Goal: Task Accomplishment & Management: Manage account settings

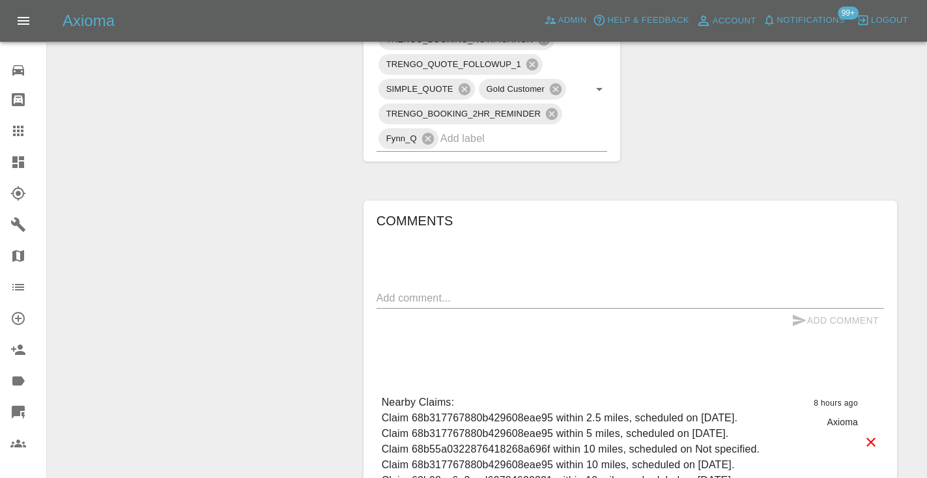
scroll to position [751, 0]
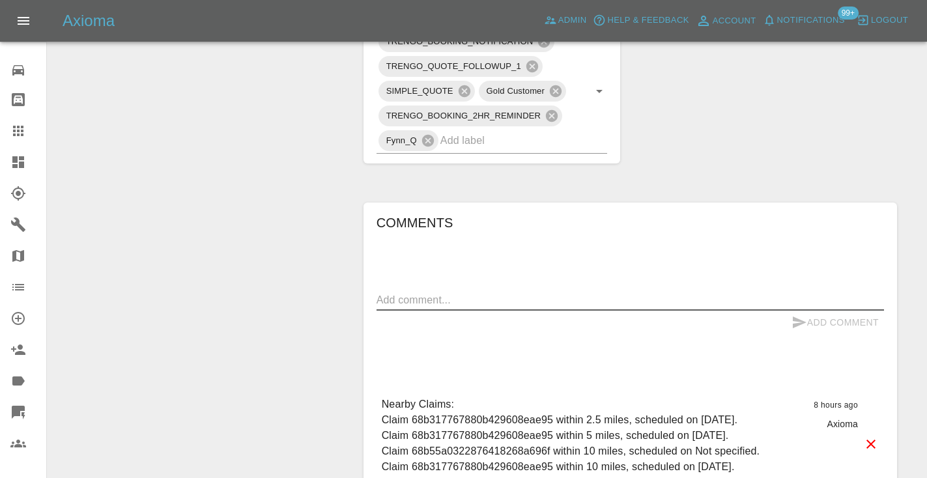
click at [403, 293] on textarea at bounding box center [631, 300] width 508 height 15
type textarea "called no answer"
click at [798, 315] on icon "submit" at bounding box center [800, 323] width 16 height 16
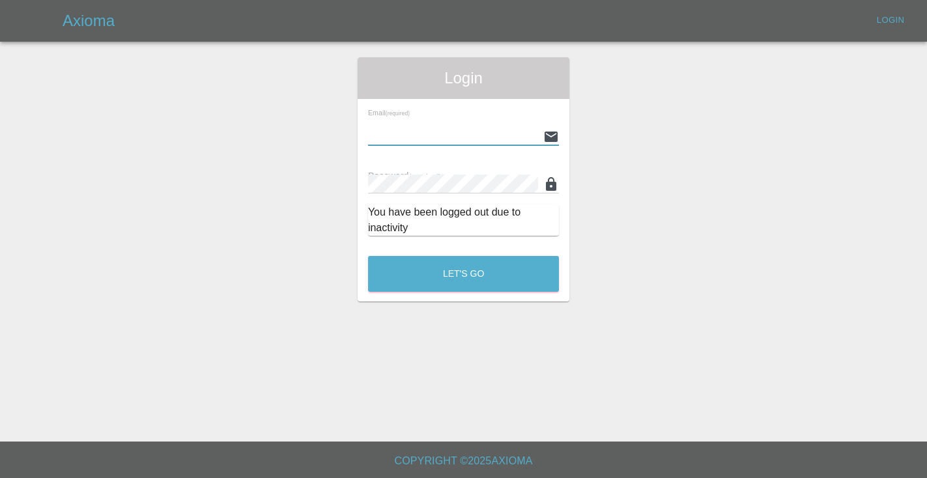
type input "Castrokhonqwana@gmail.com"
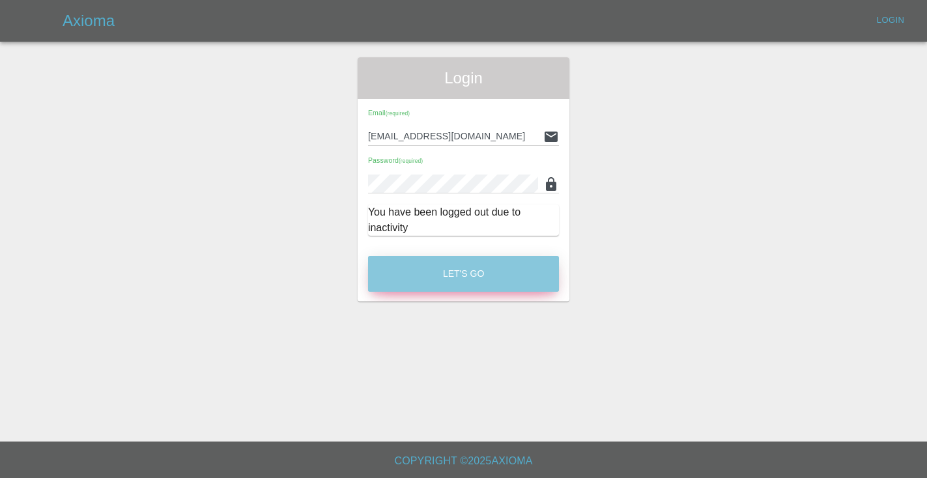
click at [476, 268] on button "Let's Go" at bounding box center [463, 274] width 191 height 36
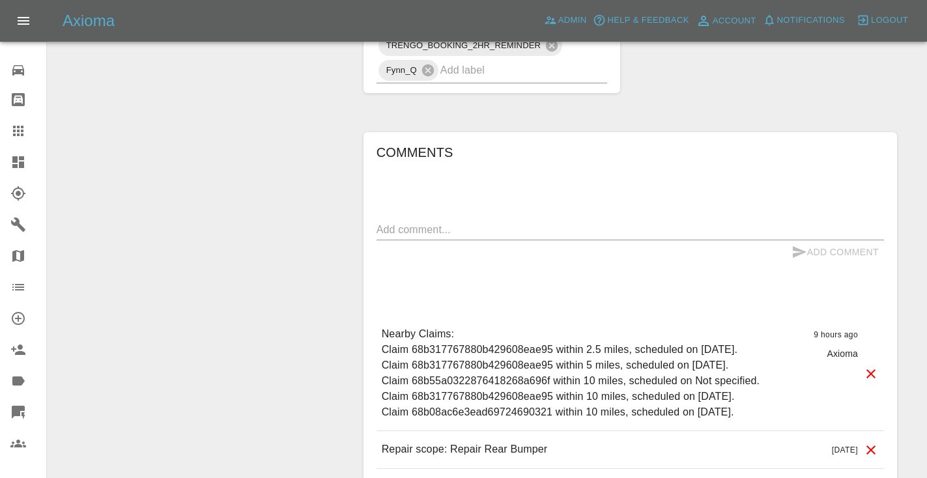
scroll to position [825, 0]
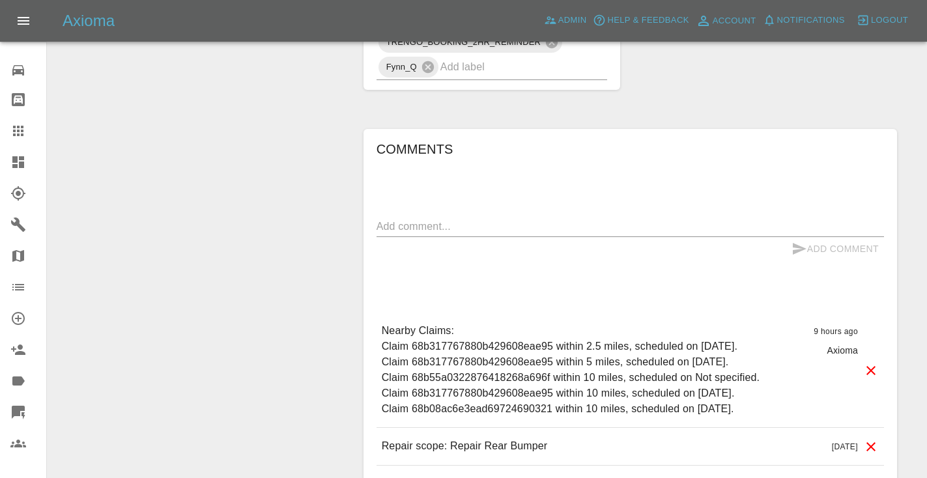
click at [403, 223] on div "x" at bounding box center [631, 226] width 508 height 21
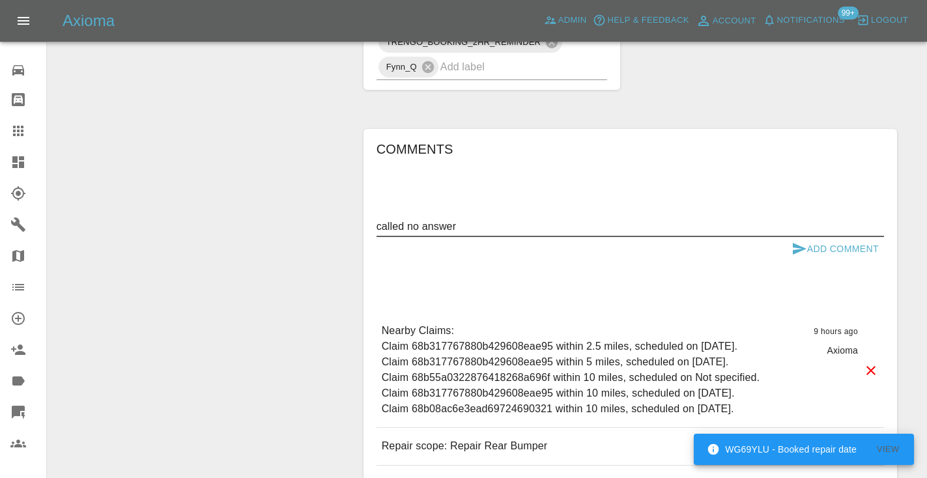
type textarea "called no answer"
click at [797, 243] on icon "submit" at bounding box center [800, 249] width 14 height 12
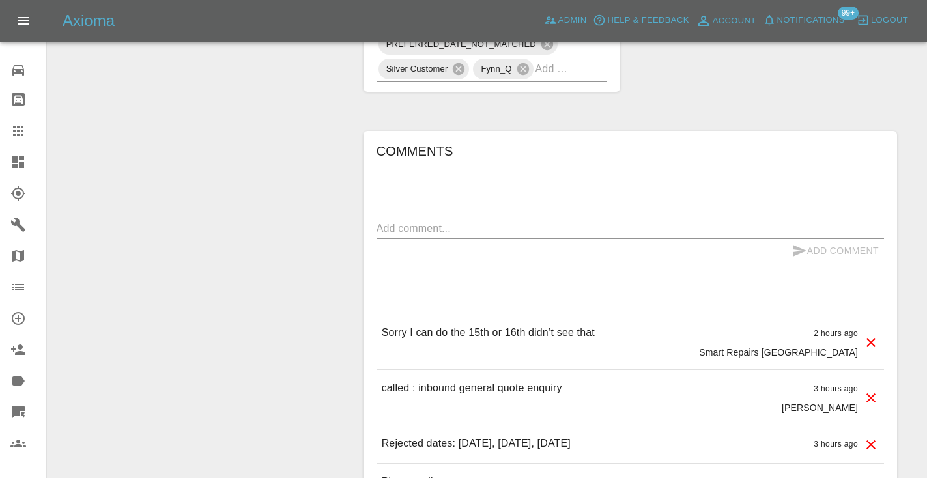
scroll to position [855, 0]
click at [406, 219] on textarea at bounding box center [631, 226] width 508 height 15
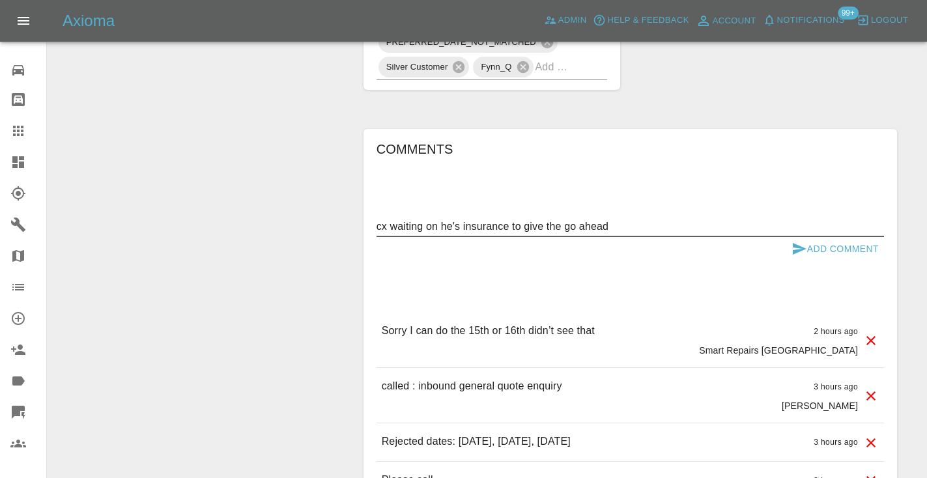
type textarea "cx waiting on he's insurance to give the go ahead"
click at [792, 241] on icon "submit" at bounding box center [800, 249] width 16 height 16
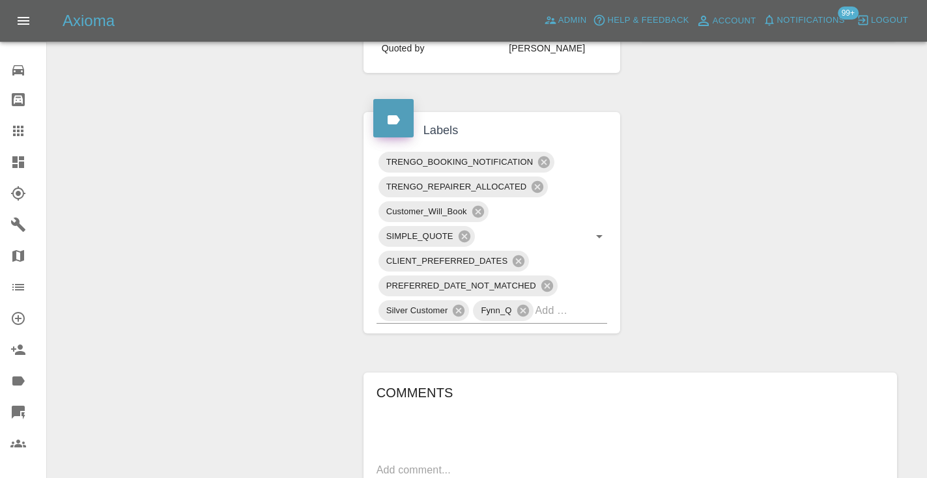
scroll to position [609, 0]
click at [23, 128] on icon at bounding box center [18, 131] width 10 height 10
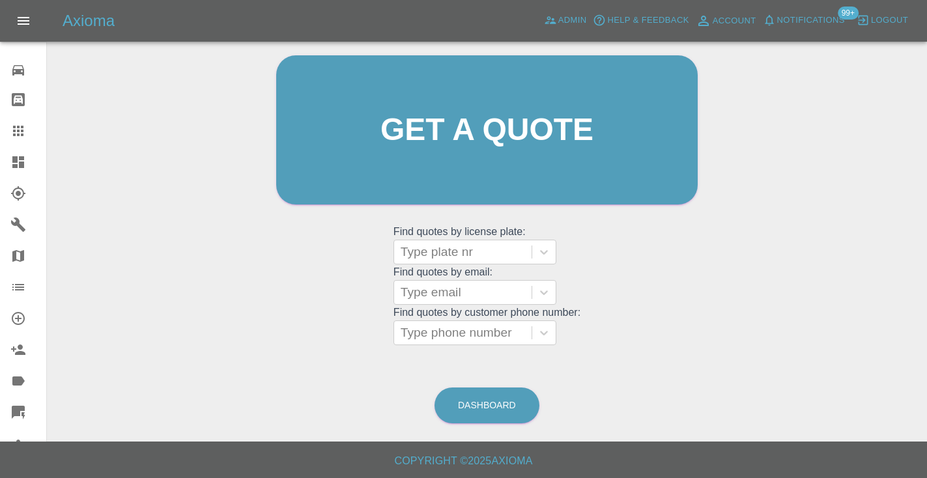
scroll to position [88, 0]
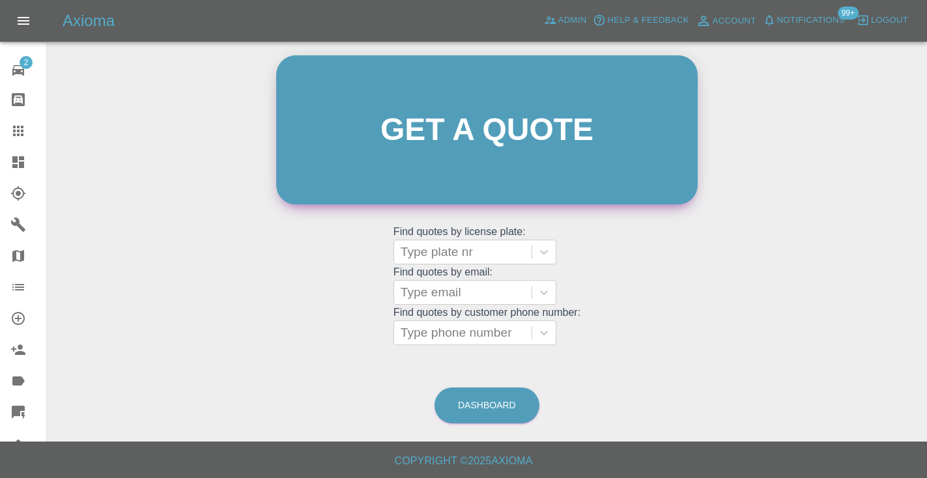
scroll to position [131, 0]
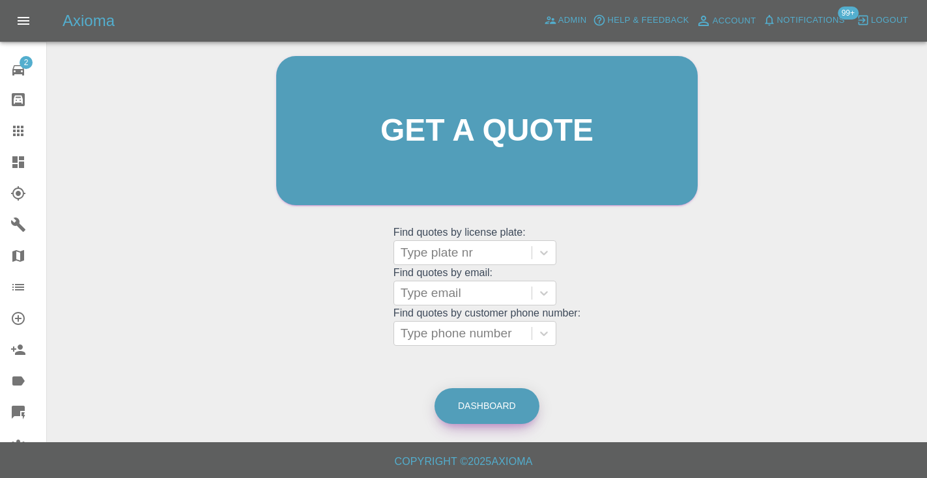
click at [476, 399] on link "Dashboard" at bounding box center [487, 406] width 105 height 36
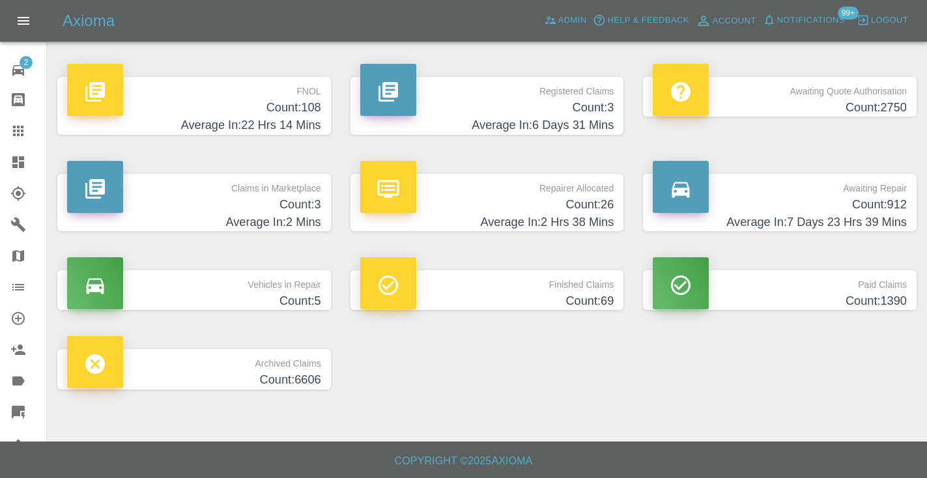
click at [860, 200] on h4 "Count: 912" at bounding box center [780, 205] width 254 height 18
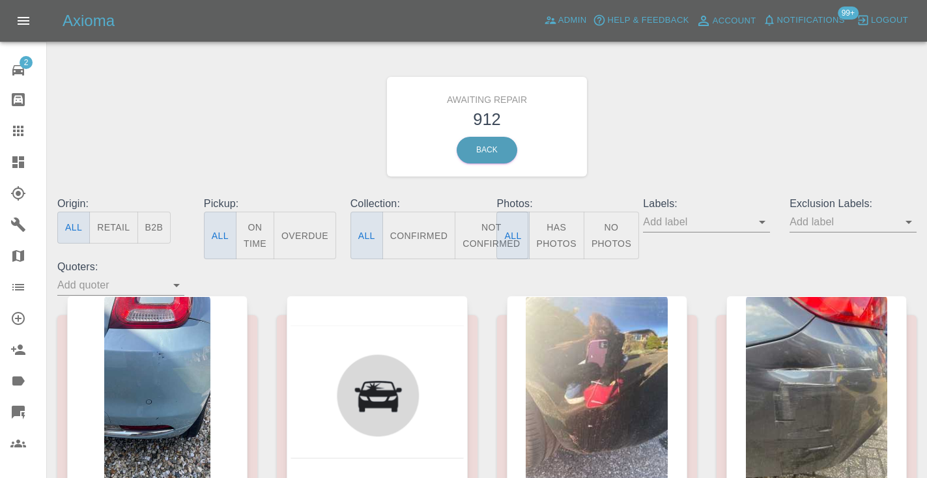
click at [478, 225] on button "Not Confirmed" at bounding box center [491, 236] width 73 height 48
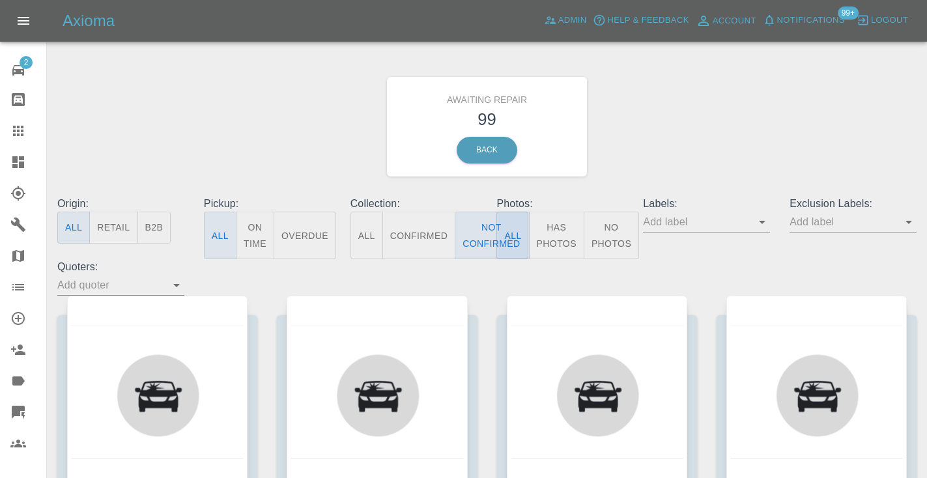
click at [685, 113] on div "Awaiting Repair 99 Back" at bounding box center [487, 126] width 879 height 139
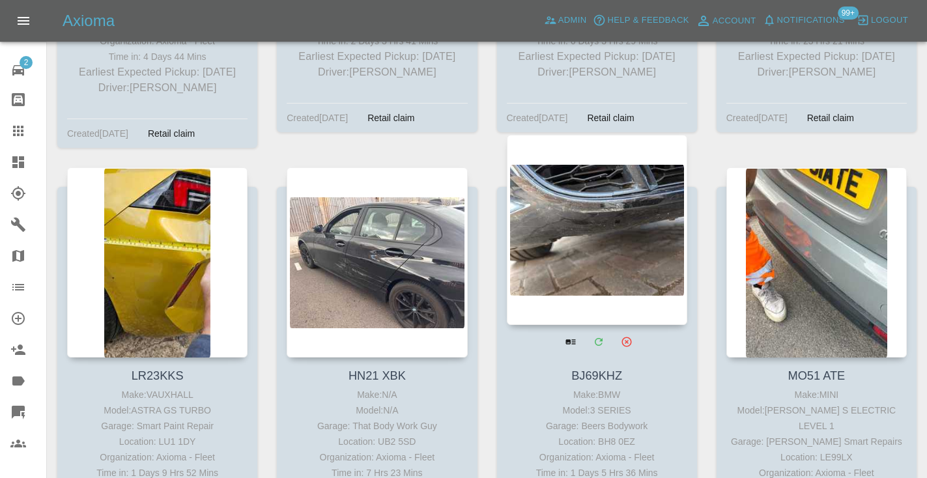
scroll to position [6163, 0]
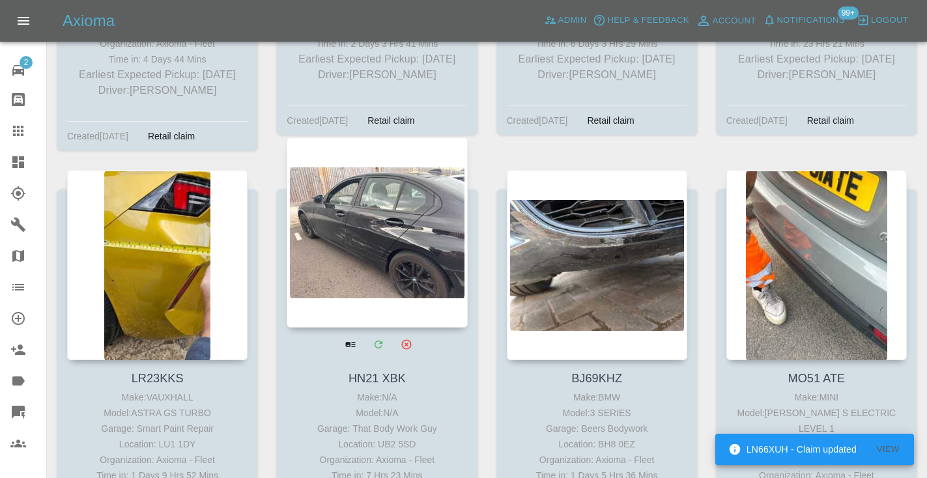
click at [414, 157] on div at bounding box center [377, 233] width 181 height 190
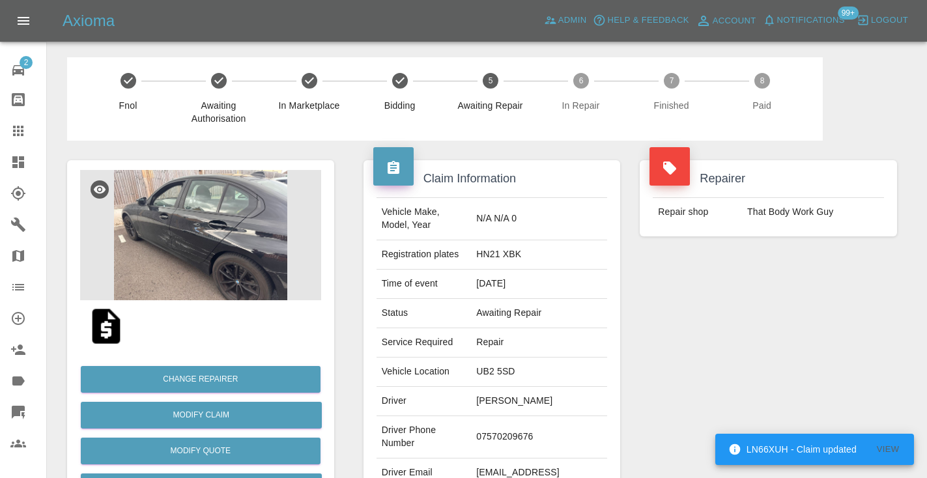
click at [550, 416] on td "07570209676" at bounding box center [539, 437] width 136 height 42
copy td "07570209676"
click at [811, 343] on div "Repairer Repair shop That Body Work Guy" at bounding box center [768, 335] width 277 height 389
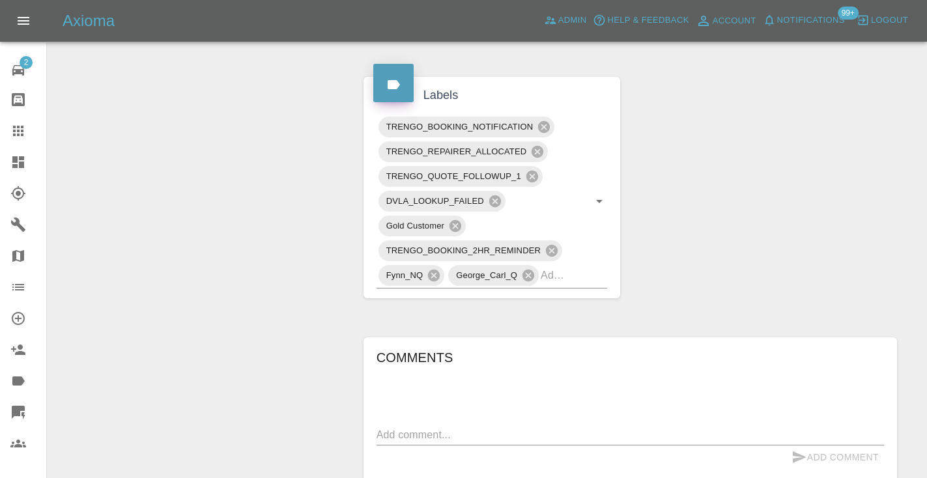
scroll to position [660, 0]
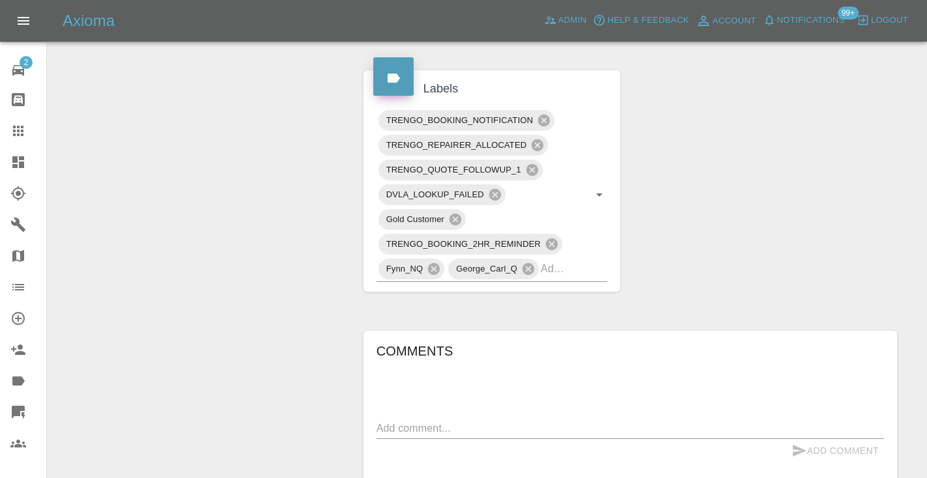
click at [416, 421] on textarea at bounding box center [631, 428] width 508 height 15
click at [631, 261] on div "Claim Information Vehicle Make, Model, Year N/A N/A 0 Registration plates HN21 …" at bounding box center [630, 57] width 553 height 1153
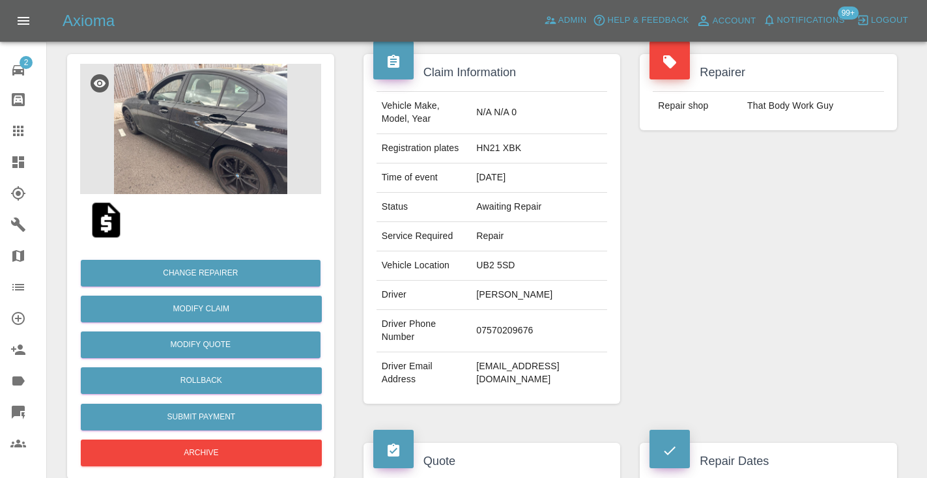
scroll to position [104, 0]
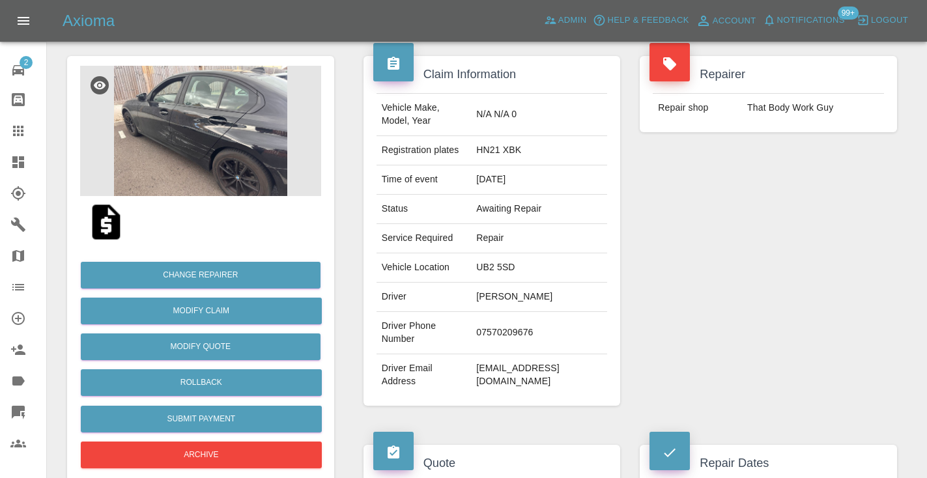
click at [218, 164] on img at bounding box center [200, 131] width 241 height 130
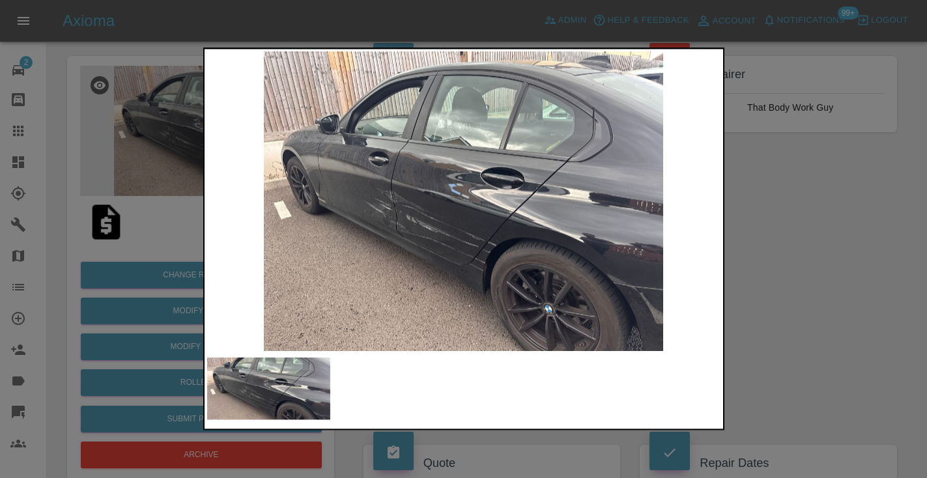
click at [858, 285] on div at bounding box center [463, 239] width 927 height 478
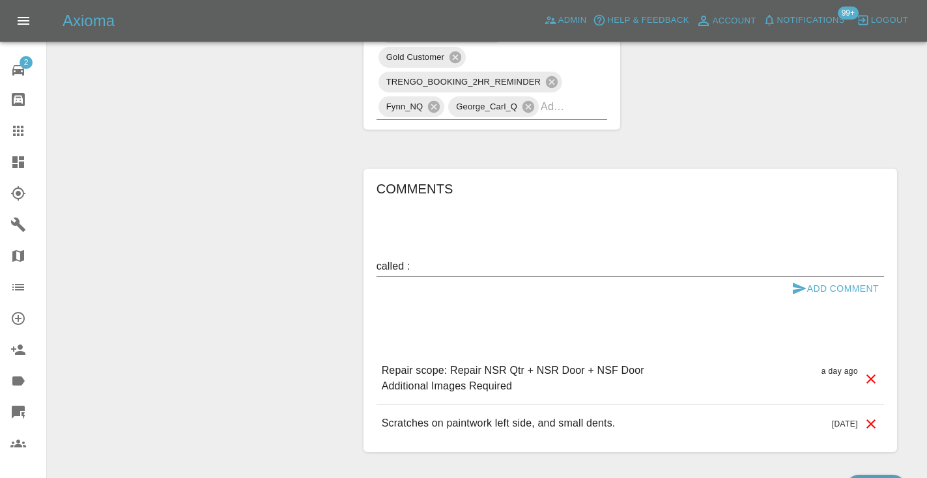
scroll to position [825, 0]
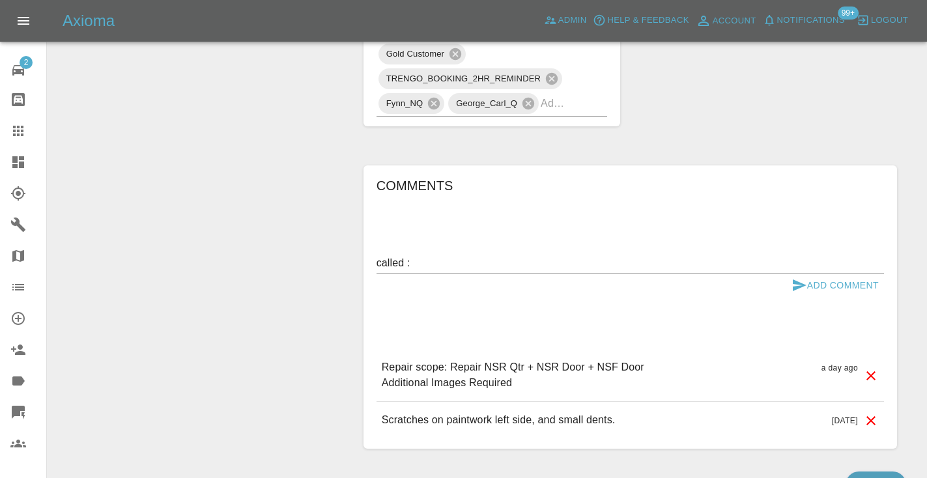
click at [428, 255] on textarea "called :" at bounding box center [631, 262] width 508 height 15
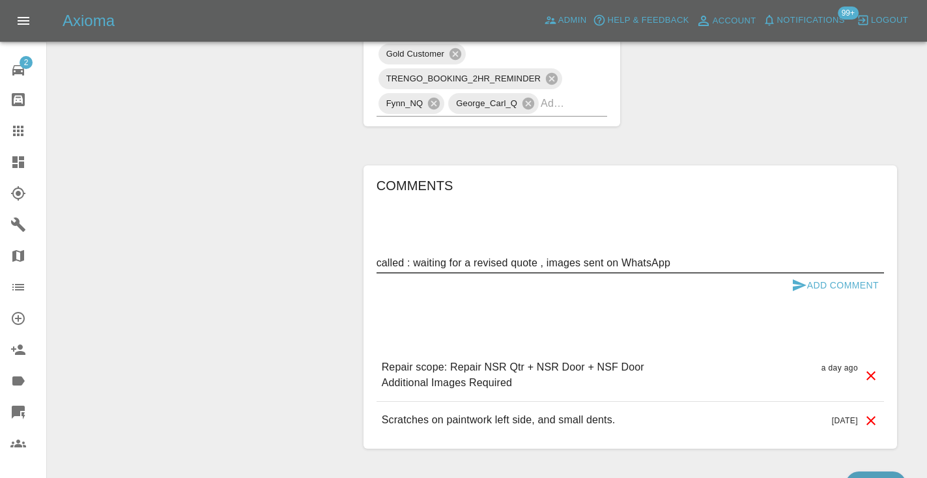
type textarea "called : waiting for a revised quote , images sent on WhatsApp"
click at [808, 274] on button "Add Comment" at bounding box center [836, 286] width 98 height 24
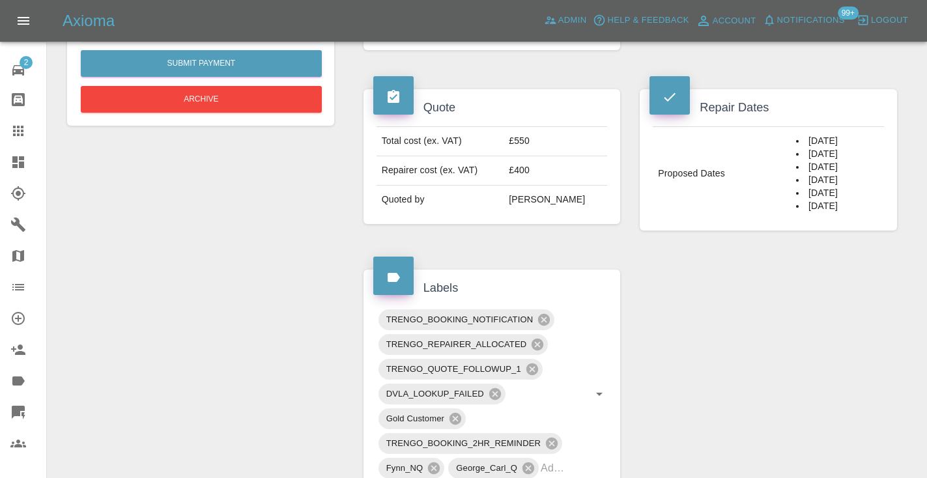
scroll to position [452, 0]
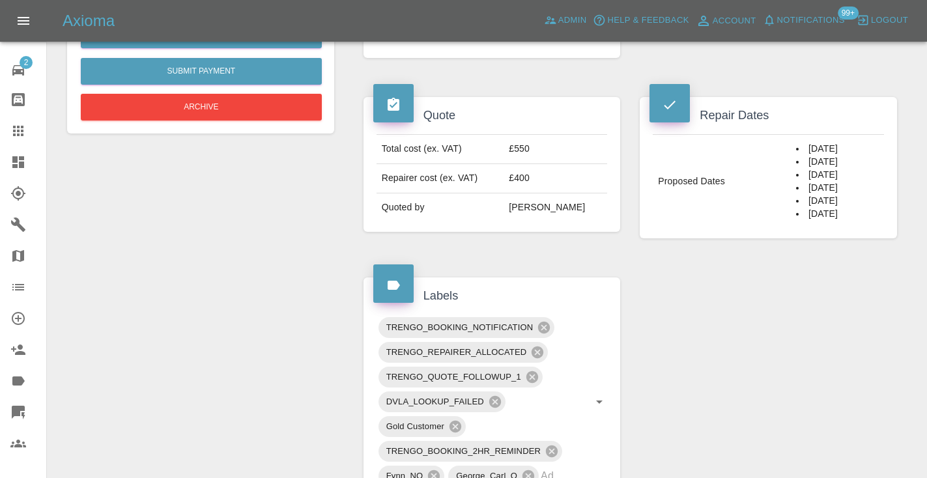
click at [18, 127] on icon at bounding box center [18, 131] width 10 height 10
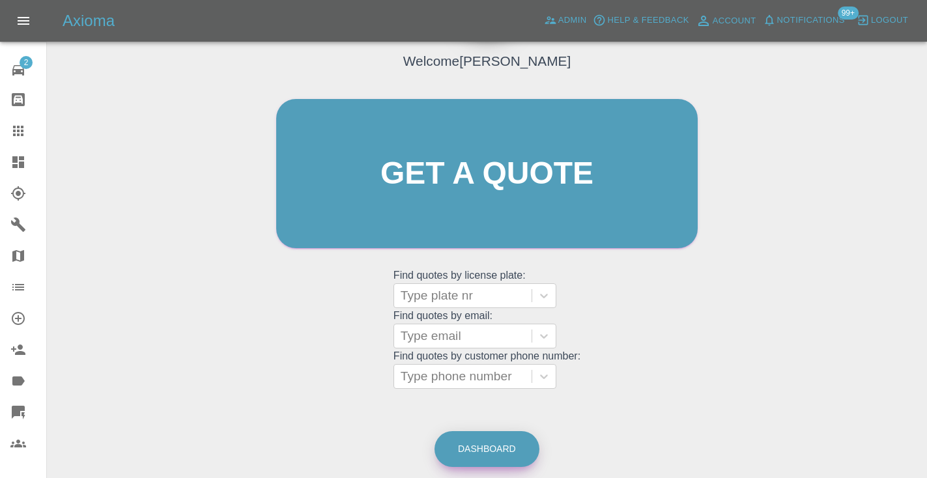
click at [491, 440] on link "Dashboard" at bounding box center [487, 449] width 105 height 36
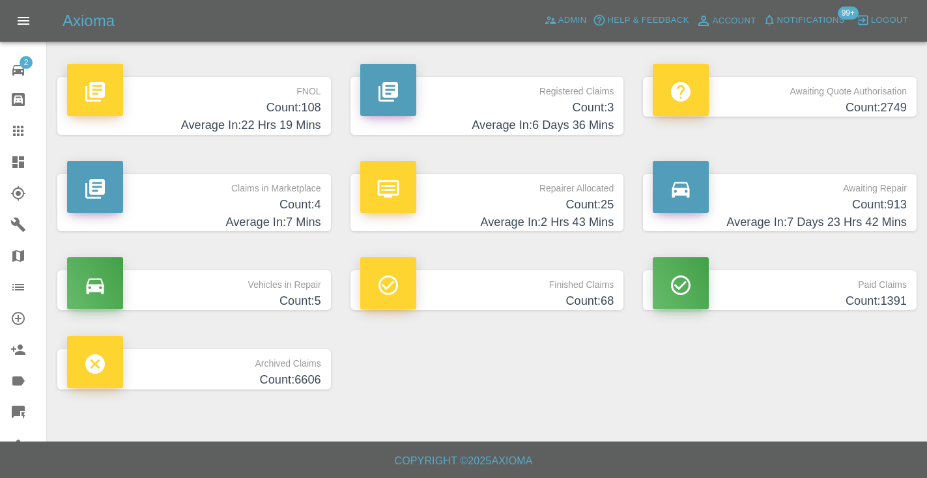
click at [888, 214] on h4 "Average In: 7 Days 23 Hrs 42 Mins" at bounding box center [780, 223] width 254 height 18
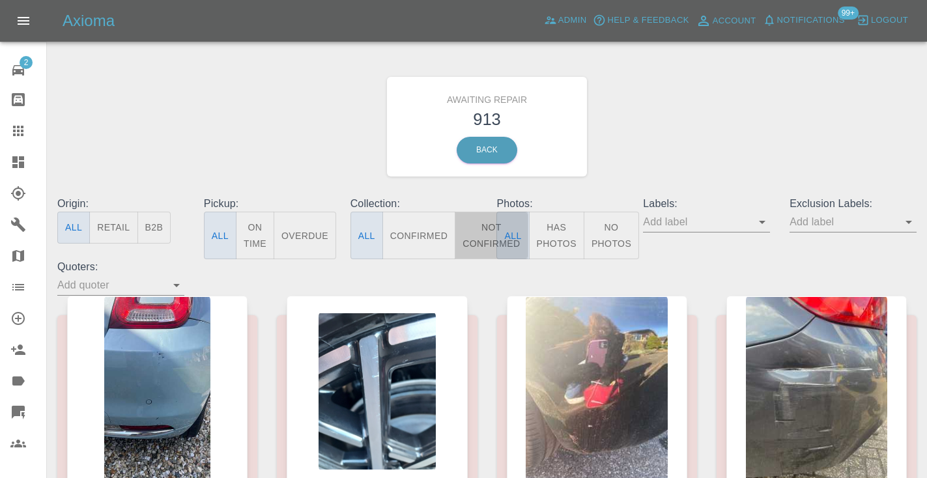
click at [472, 233] on button "Not Confirmed" at bounding box center [491, 236] width 73 height 48
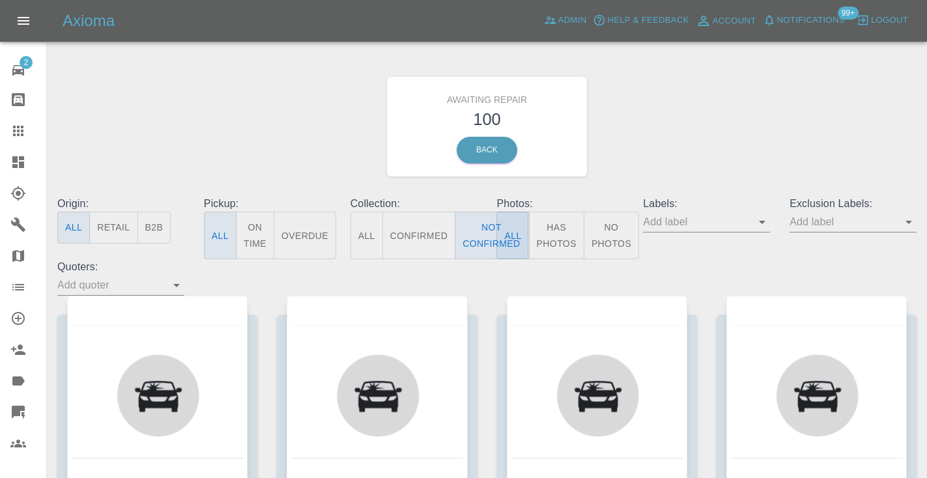
click at [712, 132] on div "Awaiting Repair 100 Back" at bounding box center [487, 126] width 879 height 139
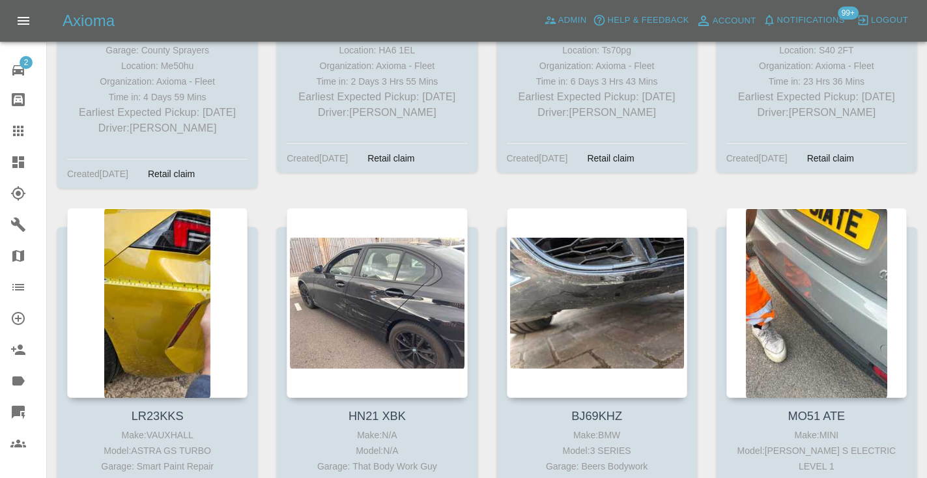
scroll to position [6114, 0]
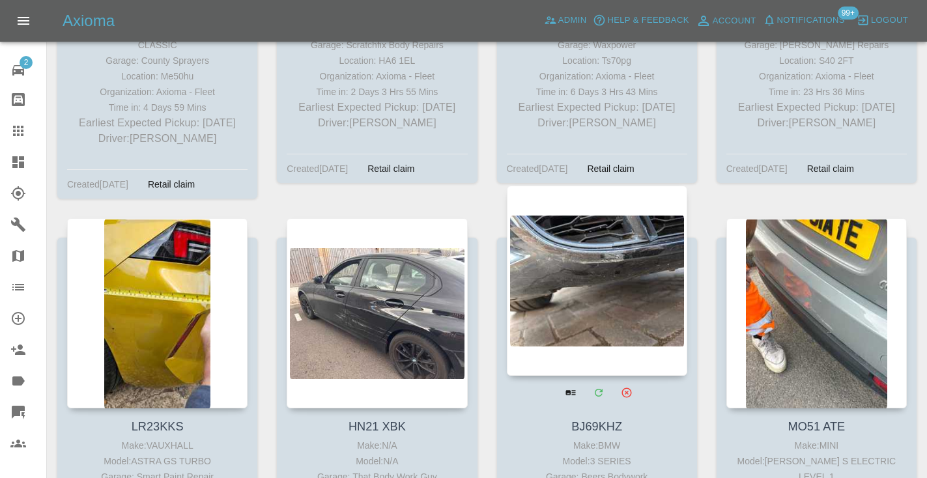
click at [576, 196] on div at bounding box center [597, 281] width 181 height 190
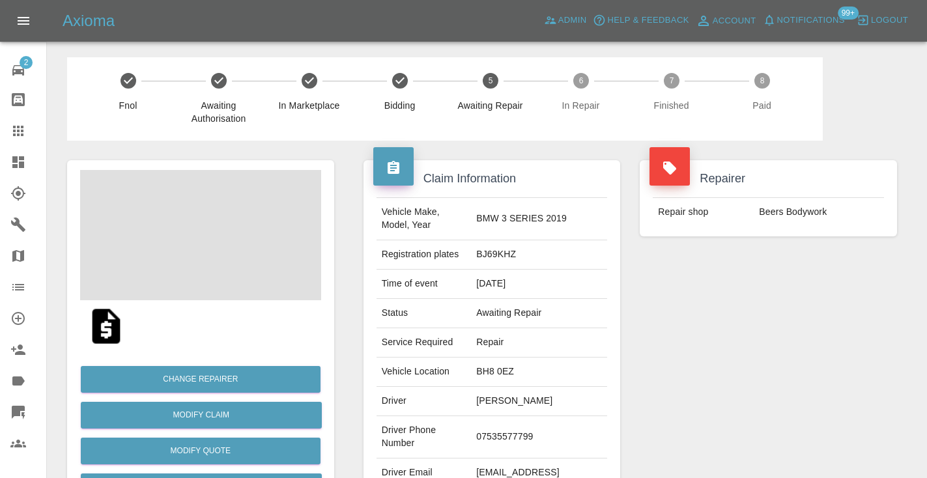
click at [525, 423] on td "07535577799" at bounding box center [539, 437] width 136 height 42
click at [526, 418] on td "07535577799" at bounding box center [539, 437] width 136 height 42
copy td "07535577799"
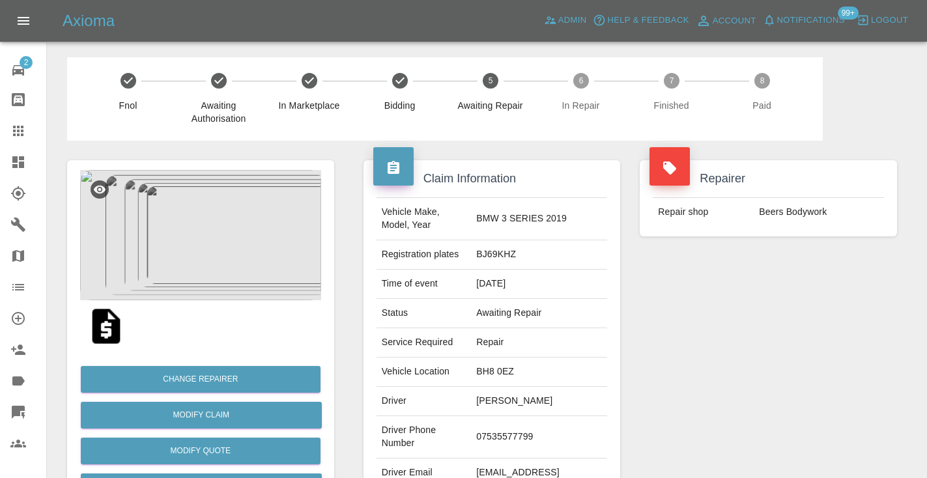
click at [710, 328] on div "Repairer Repair shop Beers Bodywork" at bounding box center [768, 335] width 277 height 389
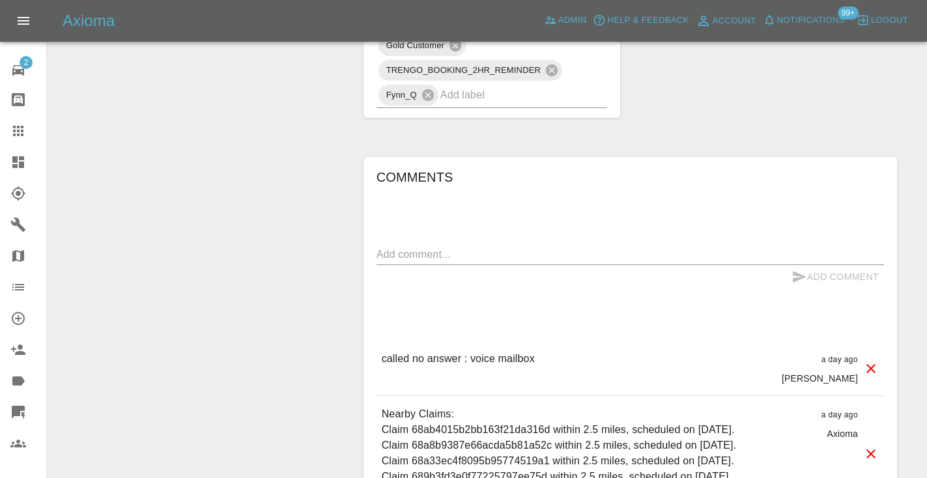
scroll to position [1025, 0]
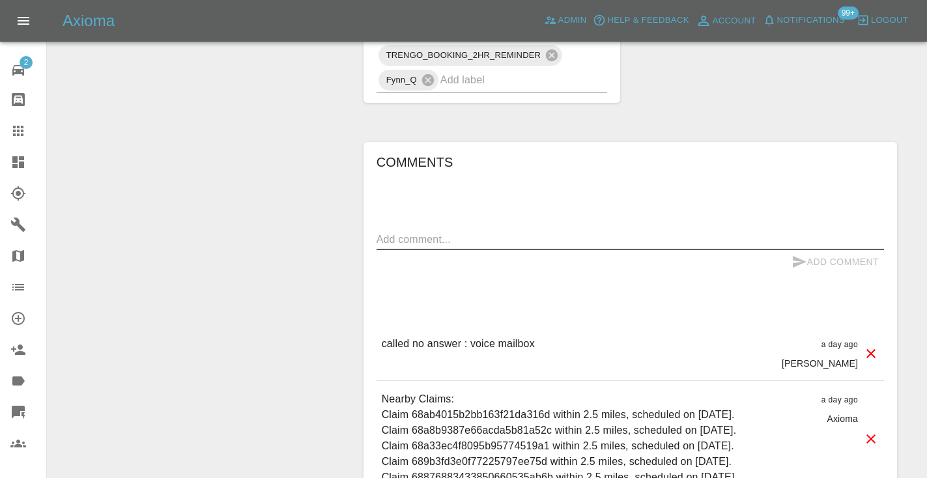
click at [408, 232] on textarea at bounding box center [631, 239] width 508 height 15
type textarea "called no answer"
click at [797, 254] on icon "submit" at bounding box center [800, 262] width 16 height 16
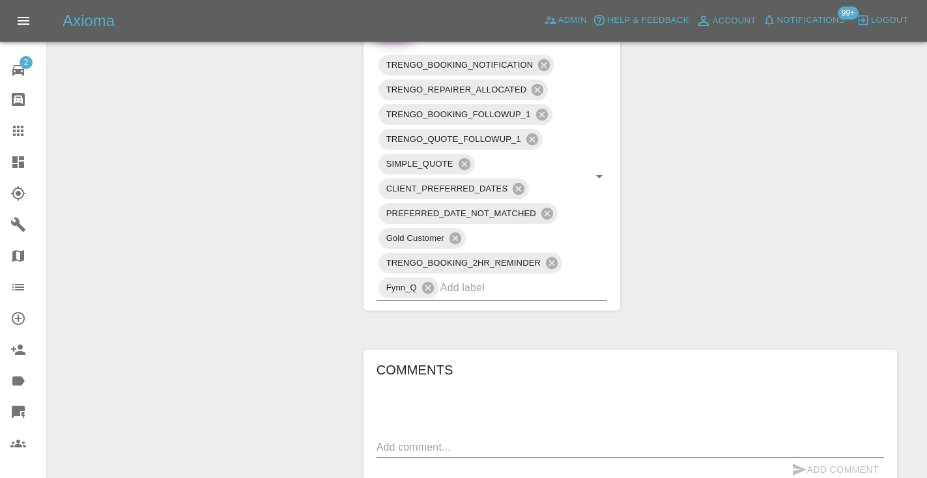
scroll to position [804, 0]
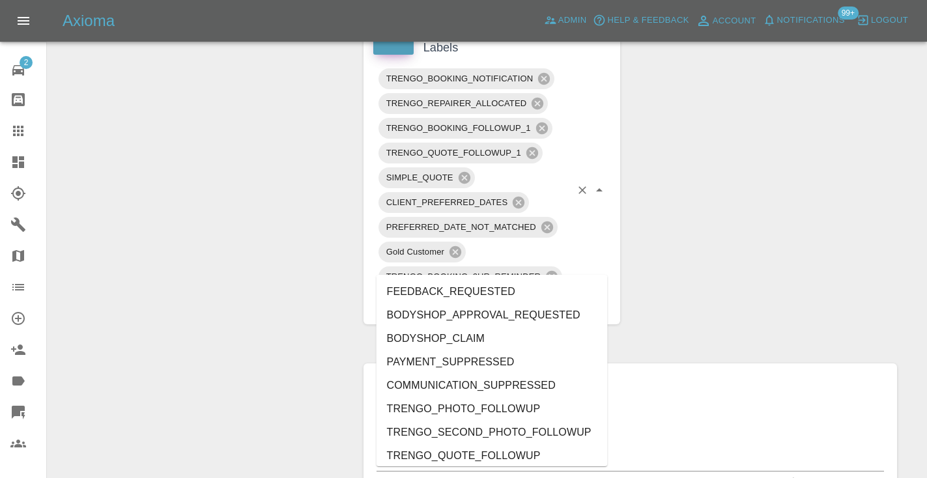
click at [486, 291] on input "text" at bounding box center [506, 301] width 131 height 20
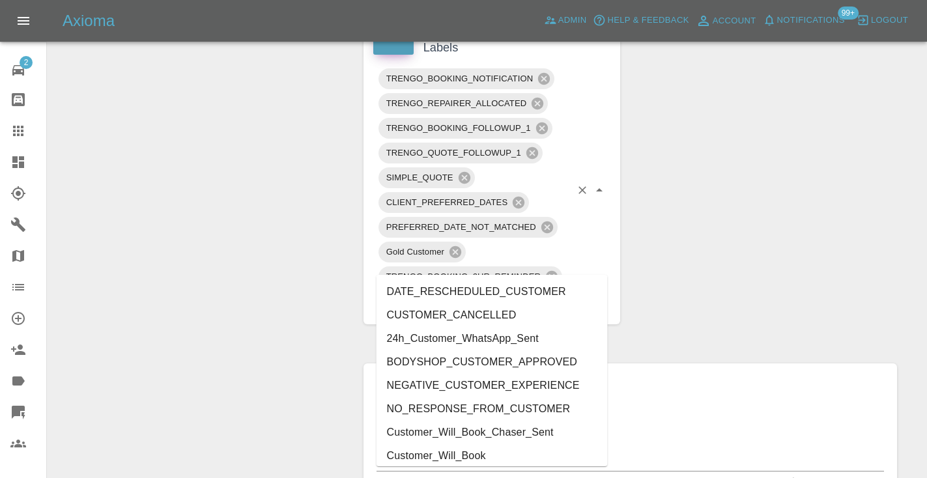
type input "cust"
click at [472, 457] on li "Customer_Will_Book" at bounding box center [492, 455] width 231 height 23
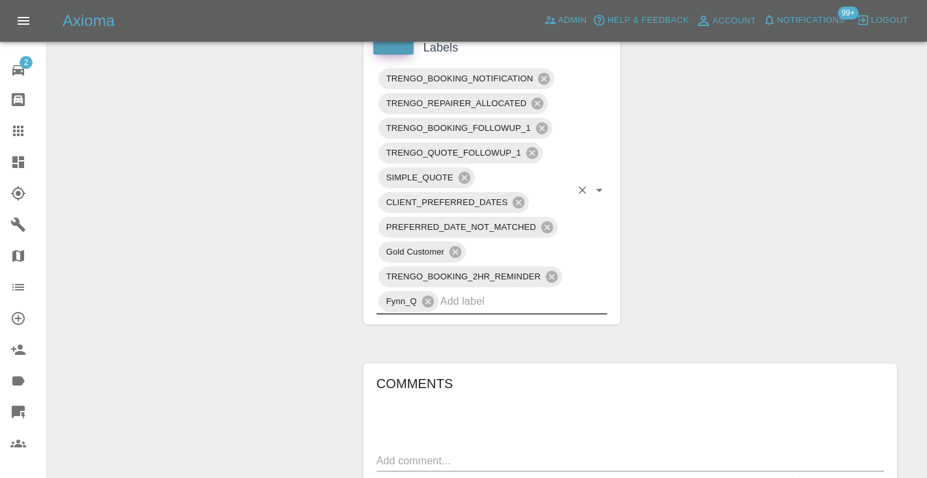
click at [22, 132] on icon at bounding box center [18, 131] width 10 height 10
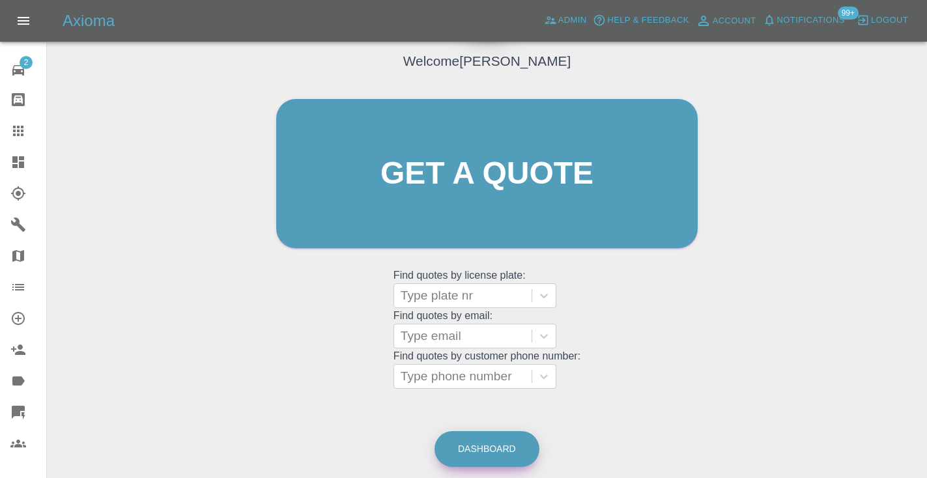
click at [480, 452] on link "Dashboard" at bounding box center [487, 449] width 105 height 36
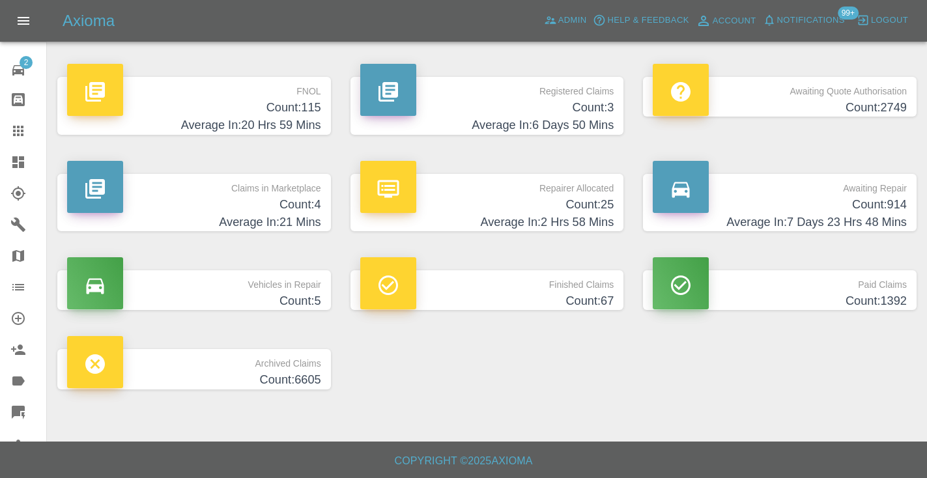
click at [873, 216] on h4 "Average In: 7 Days 23 Hrs 48 Mins" at bounding box center [780, 223] width 254 height 18
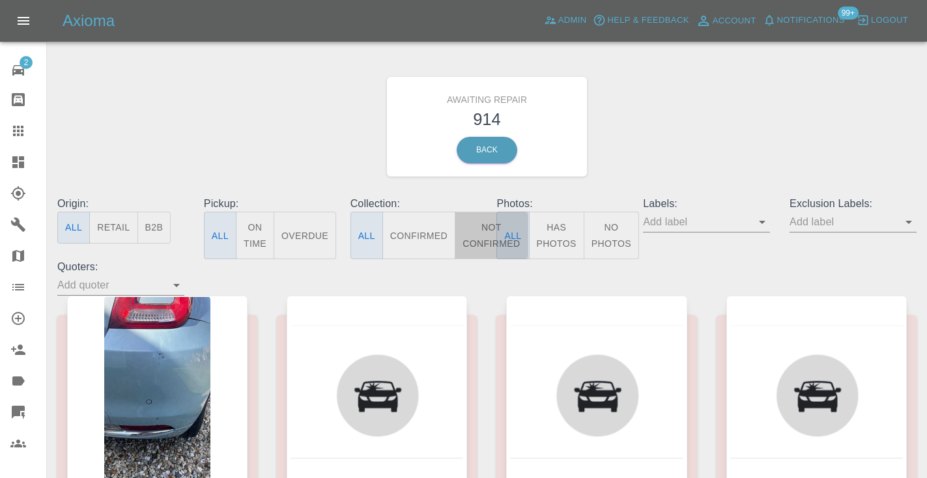
click at [479, 235] on button "Not Confirmed" at bounding box center [491, 236] width 73 height 48
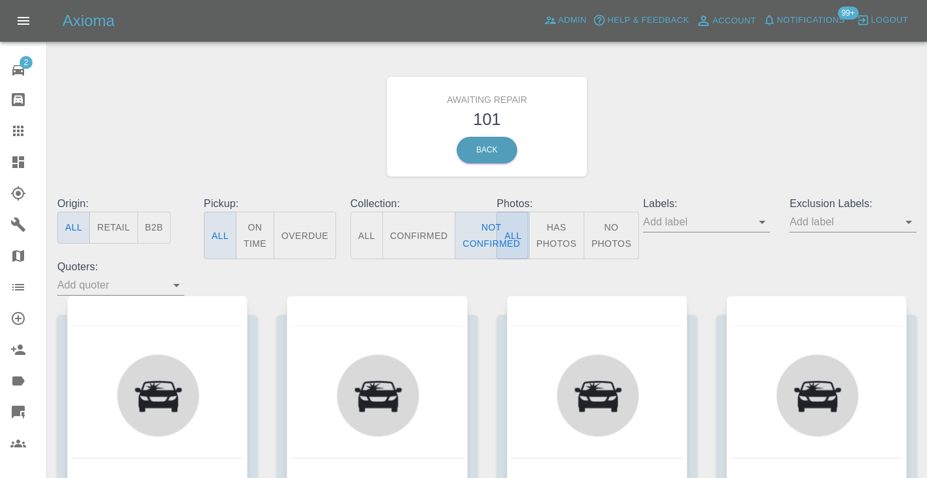
click at [661, 148] on div "Awaiting Repair 101 Back" at bounding box center [487, 126] width 879 height 139
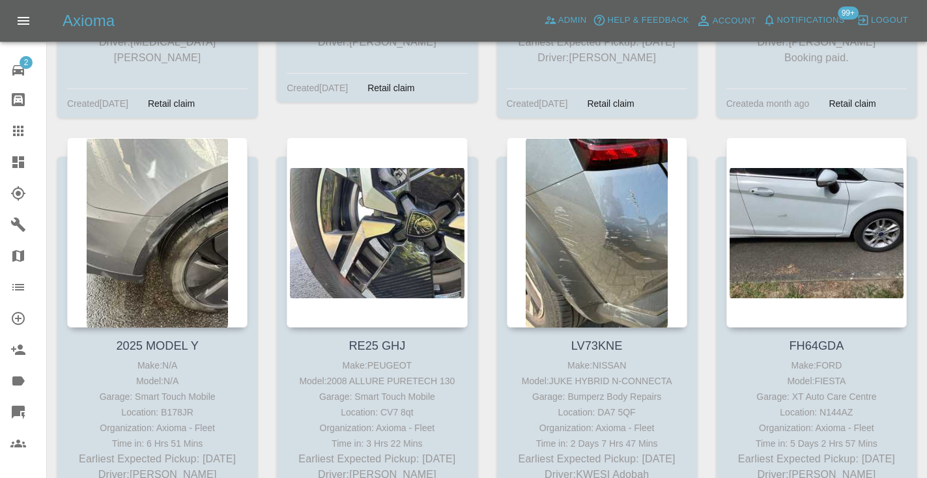
scroll to position [7065, 0]
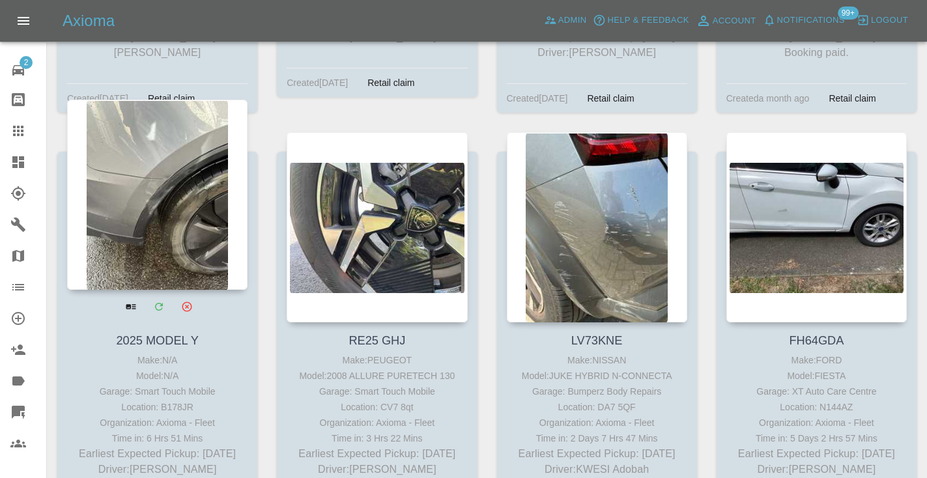
click at [177, 132] on div at bounding box center [157, 195] width 181 height 190
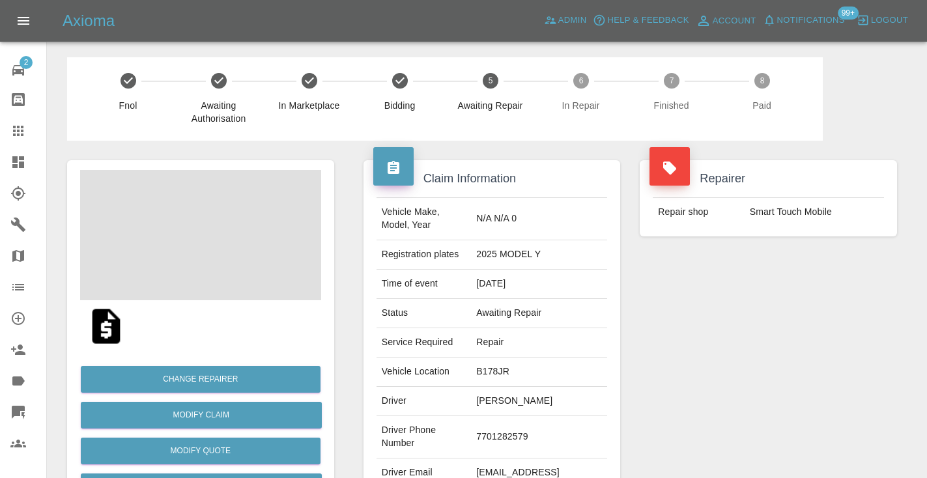
click at [522, 441] on td "7701282579" at bounding box center [539, 437] width 136 height 42
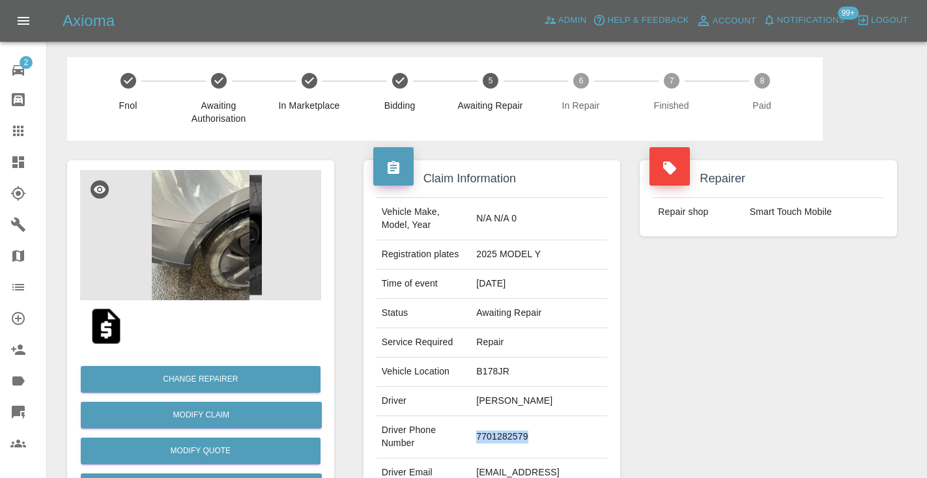
copy td "7701282579"
click at [738, 341] on div "Repairer Repair shop Smart Touch Mobile" at bounding box center [768, 335] width 277 height 389
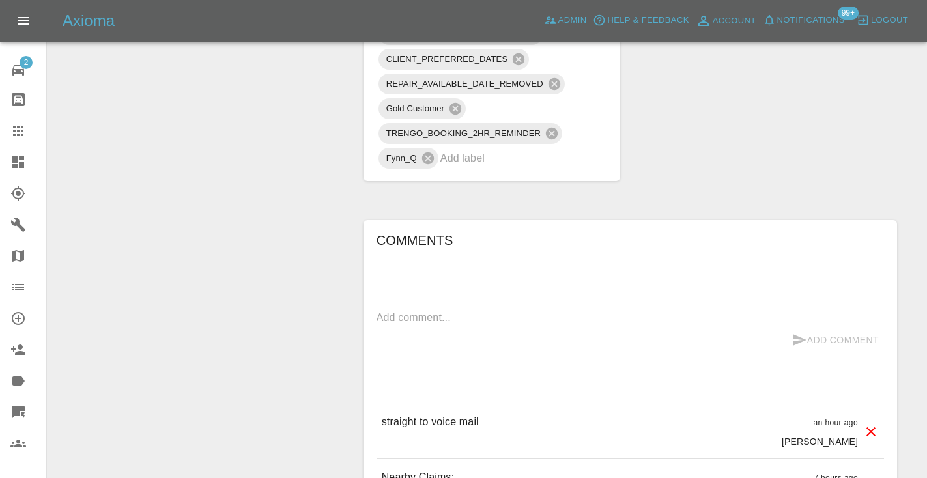
scroll to position [1086, 0]
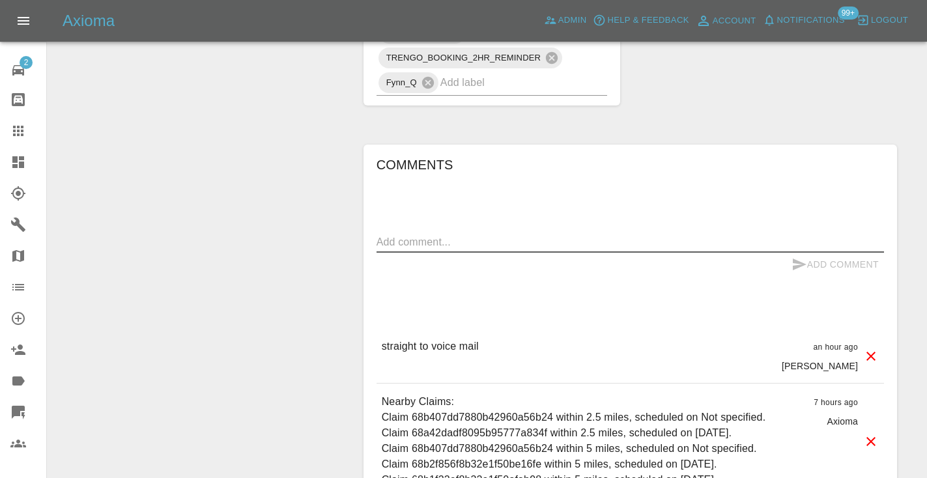
click at [411, 246] on textarea at bounding box center [631, 242] width 508 height 15
type textarea "called : booking the 17th using the link"
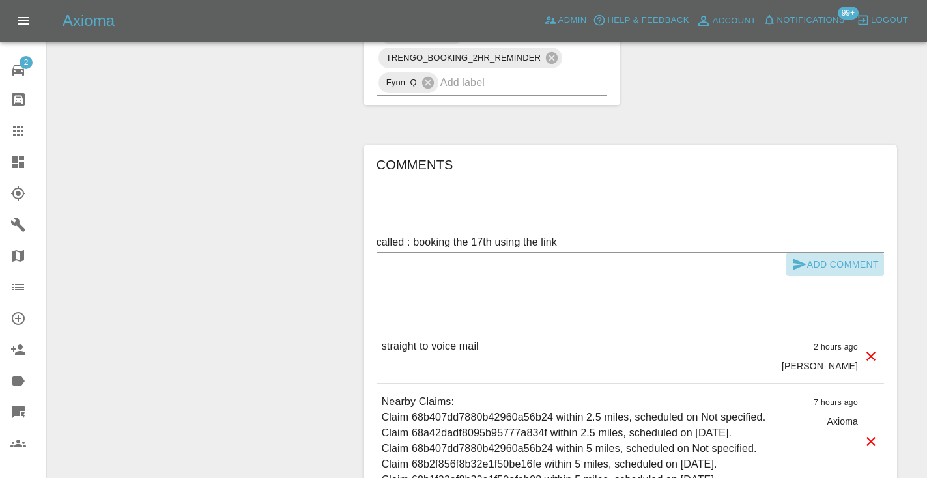
click at [807, 259] on button "Add Comment" at bounding box center [836, 265] width 98 height 24
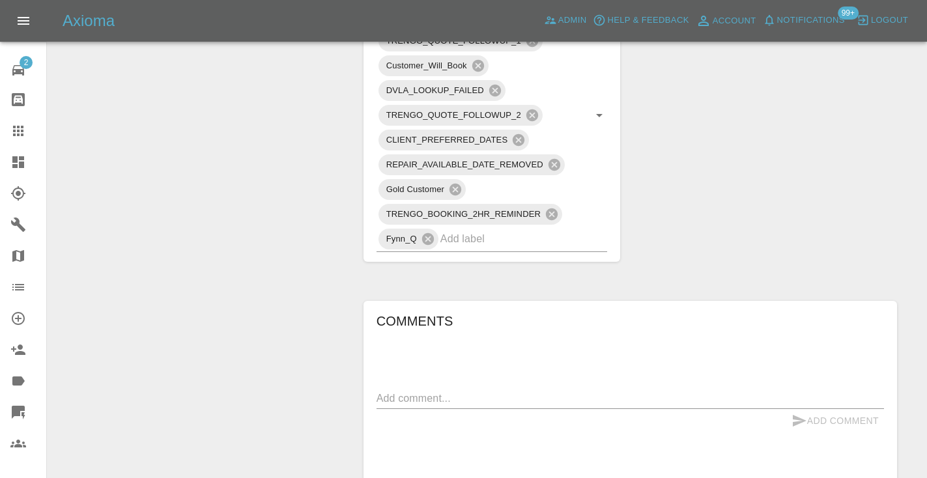
scroll to position [927, 0]
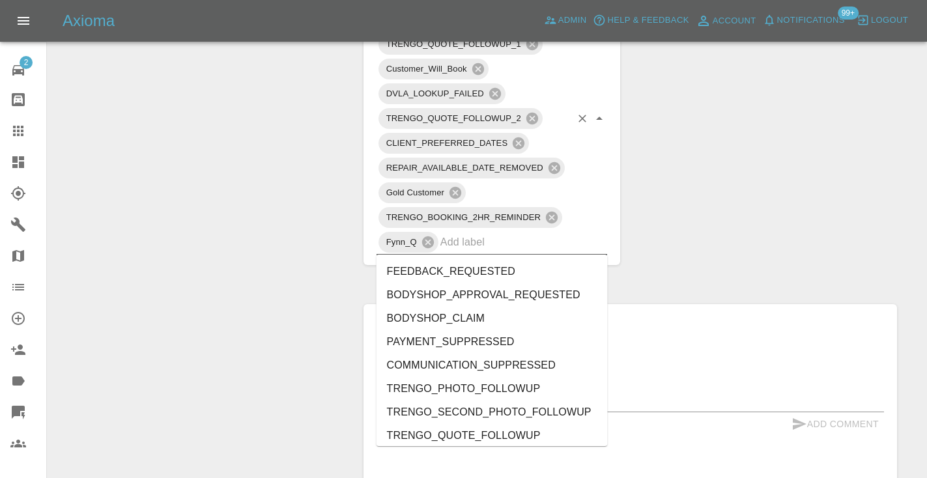
click at [483, 240] on input "text" at bounding box center [506, 242] width 131 height 20
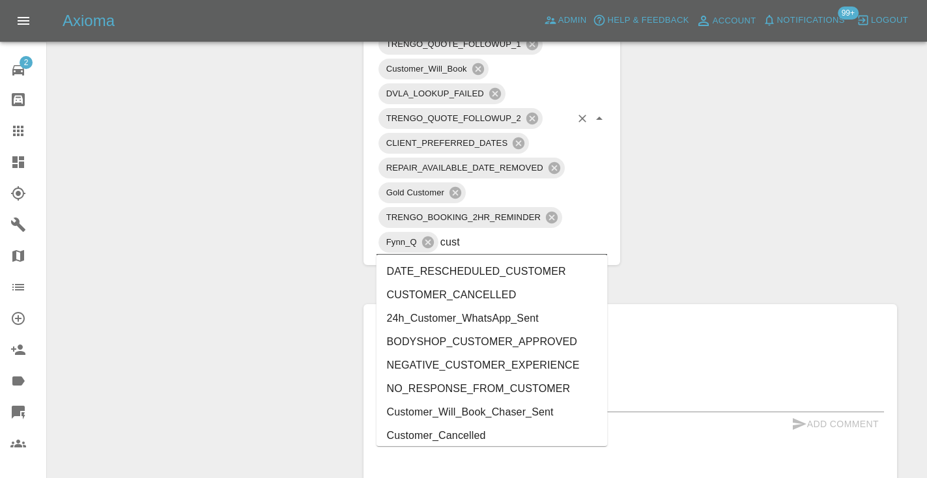
type input "cust"
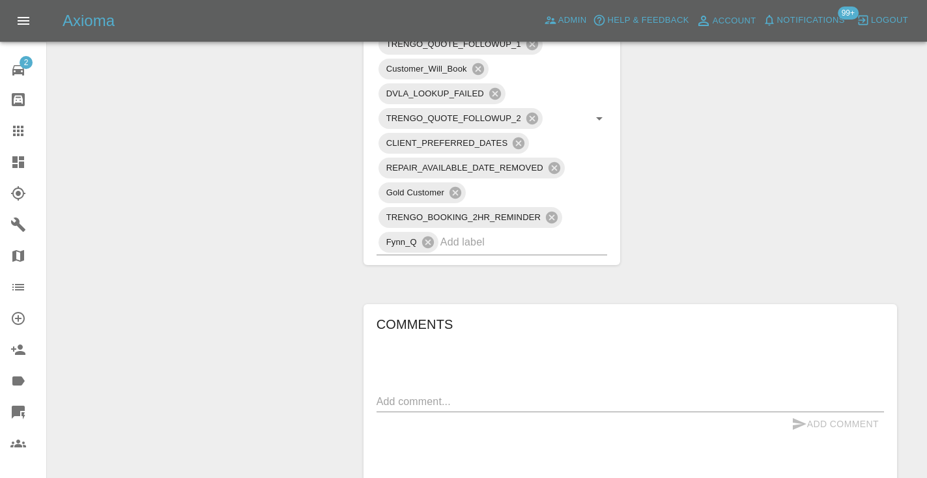
click at [269, 338] on div "Change Repairer Modify Claim Modify Quote Rollback Submit Payment Archive" at bounding box center [200, 24] width 287 height 1620
click at [23, 133] on icon at bounding box center [18, 131] width 16 height 16
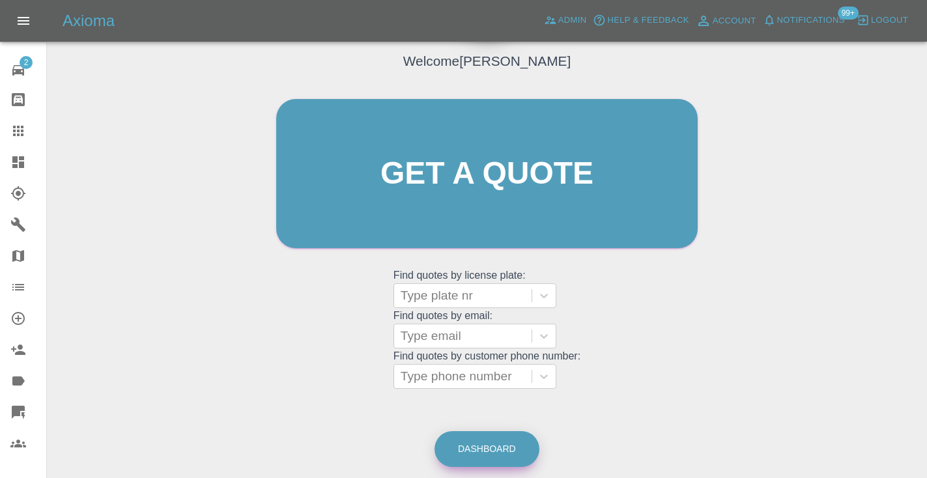
click at [514, 448] on link "Dashboard" at bounding box center [487, 449] width 105 height 36
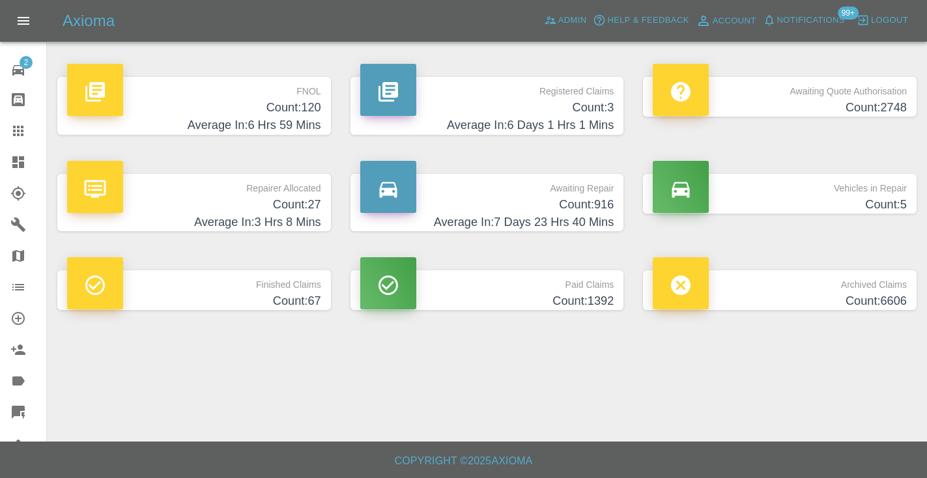
click at [614, 208] on h4 "Count: 916" at bounding box center [487, 205] width 254 height 18
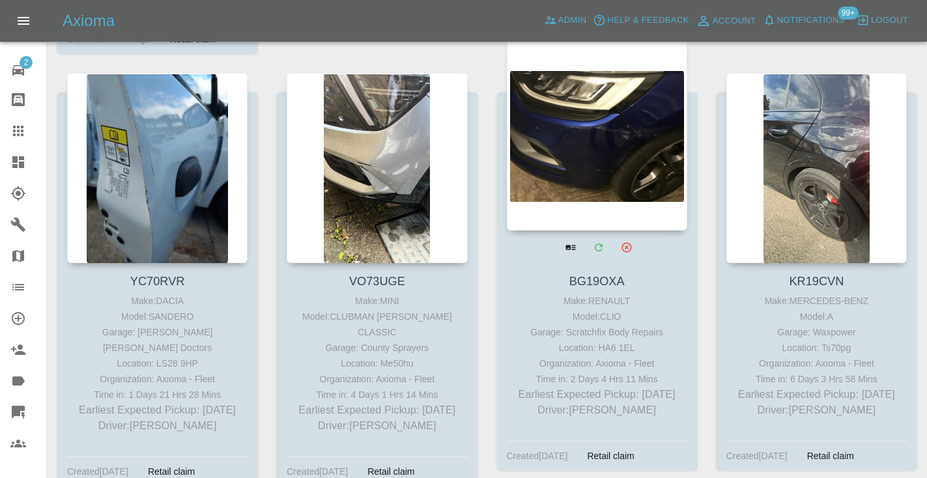
scroll to position [5816, 0]
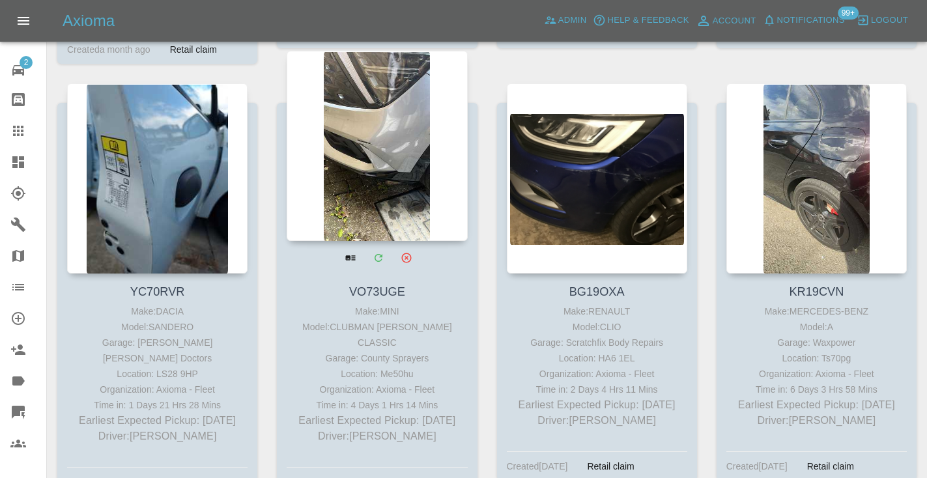
click at [404, 104] on div at bounding box center [377, 146] width 181 height 190
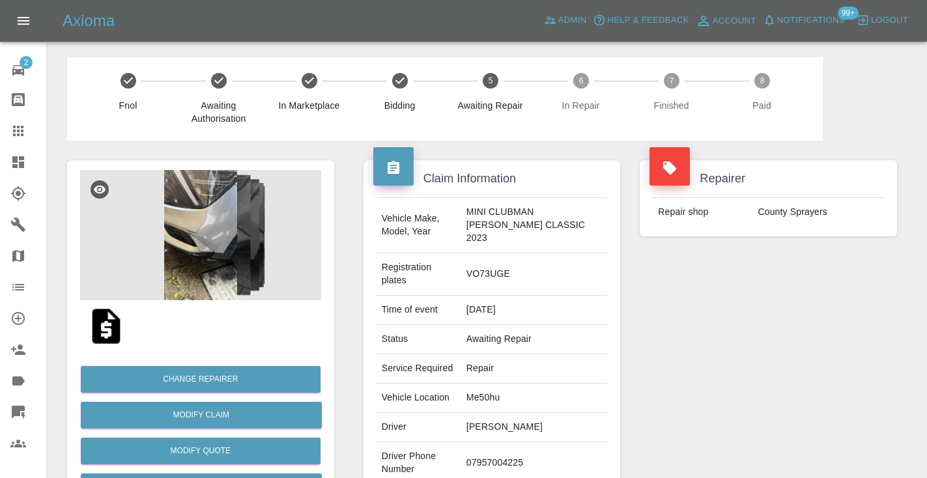
click at [502, 443] on td "07957004225" at bounding box center [534, 464] width 146 height 42
copy td "07957004225"
click at [768, 332] on div "Repairer Repair shop County Sprayers" at bounding box center [768, 348] width 277 height 415
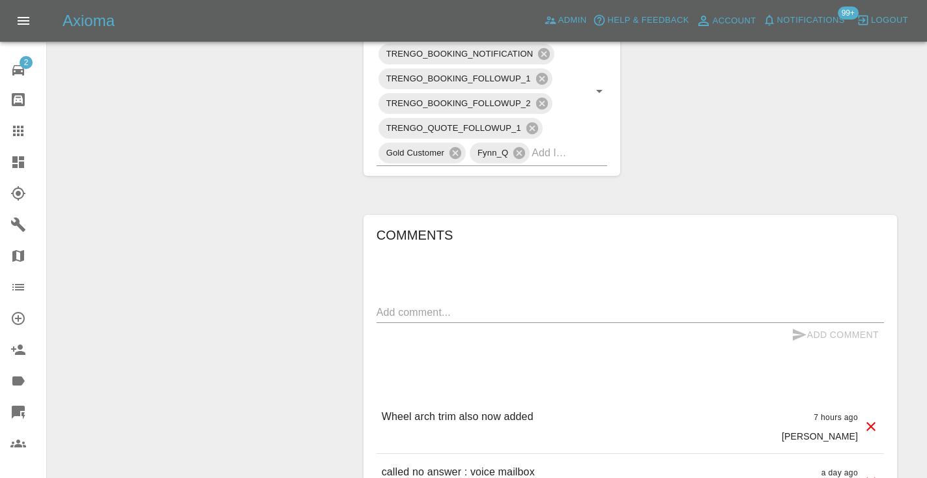
scroll to position [835, 0]
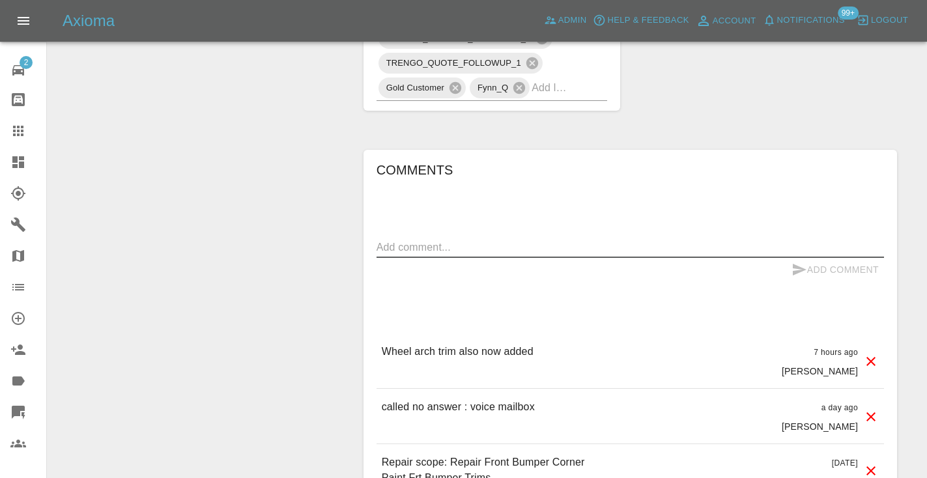
click at [396, 240] on textarea at bounding box center [631, 247] width 508 height 15
type textarea "called : customer will book using the link for the 16th"
click at [806, 262] on icon "submit" at bounding box center [800, 270] width 16 height 16
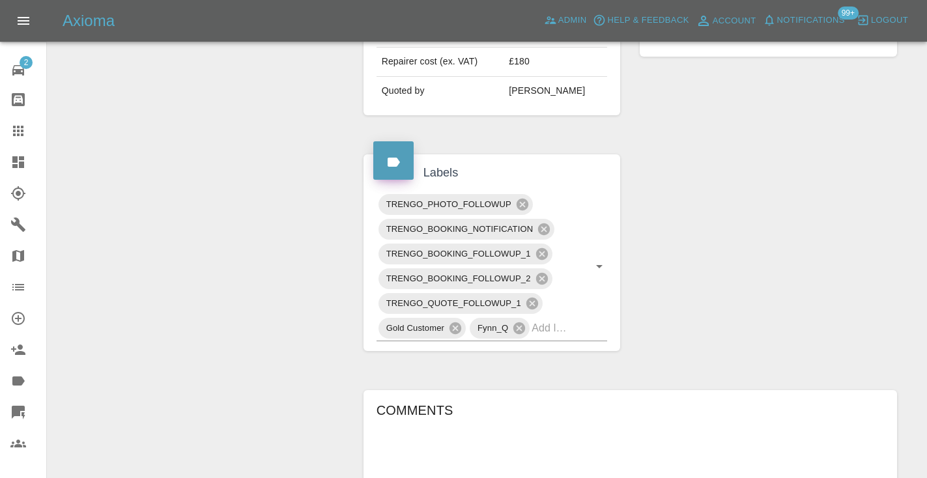
scroll to position [590, 0]
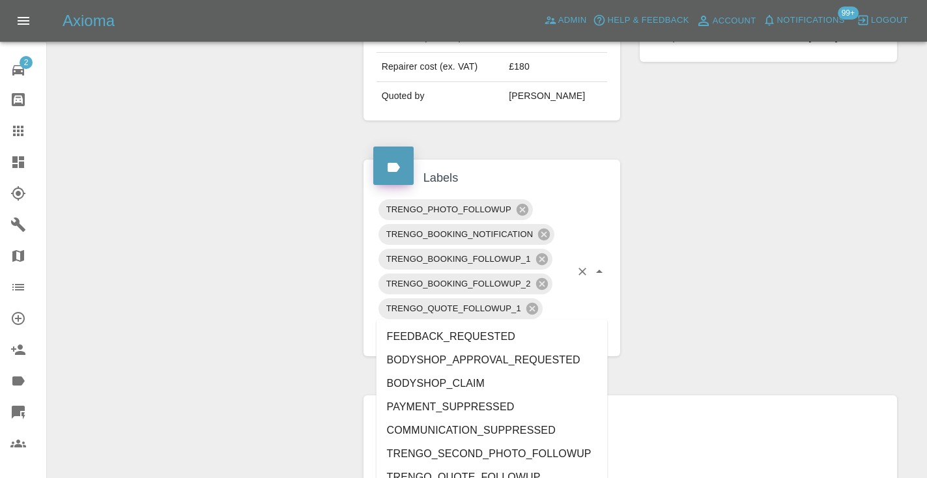
click at [574, 315] on div "TRENGO_PHOTO_FOLLOWUP TRENGO_BOOKING_NOTIFICATION TRENGO_BOOKING_FOLLOWUP_1 TRE…" at bounding box center [492, 271] width 231 height 149
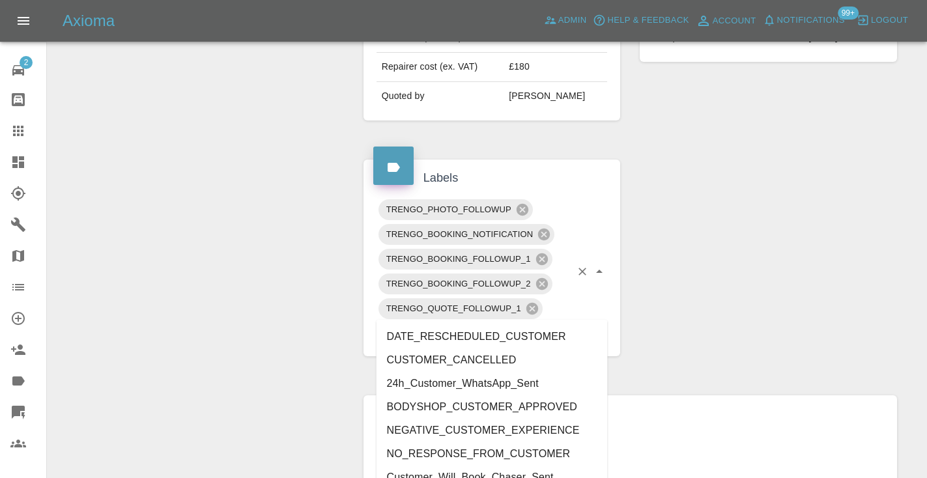
type input "customer_"
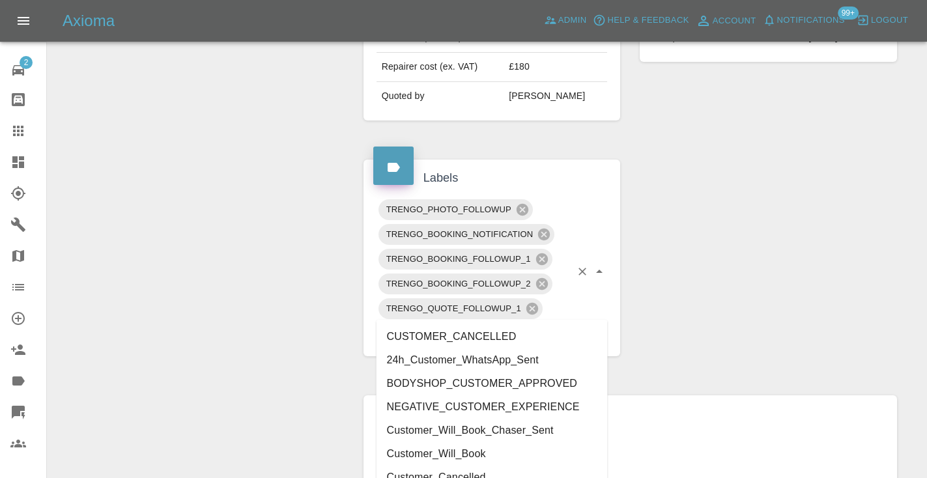
click at [494, 450] on li "Customer_Will_Book" at bounding box center [492, 454] width 231 height 23
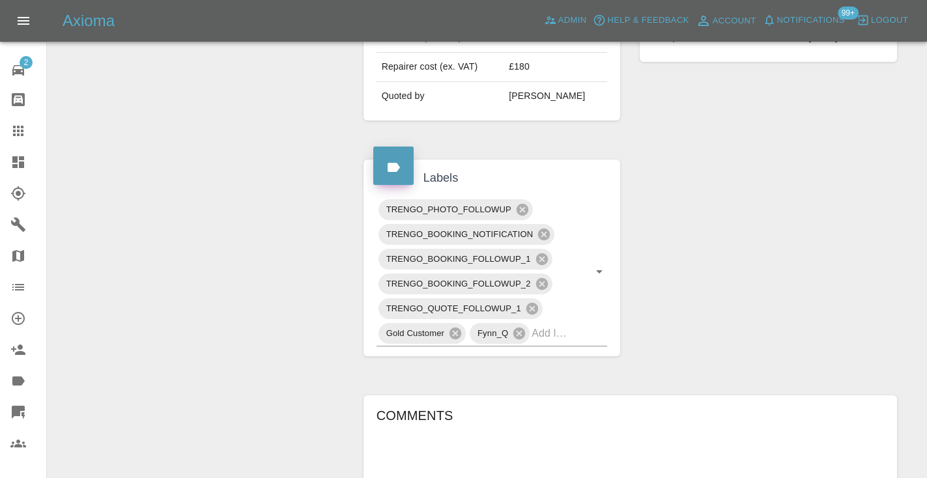
click at [349, 280] on div "Claim Information Vehicle Make, Model, Year MINI CLUBMAN COOPER CLASSIC 2023 Re…" at bounding box center [630, 208] width 573 height 1314
click at [23, 137] on icon at bounding box center [18, 131] width 16 height 16
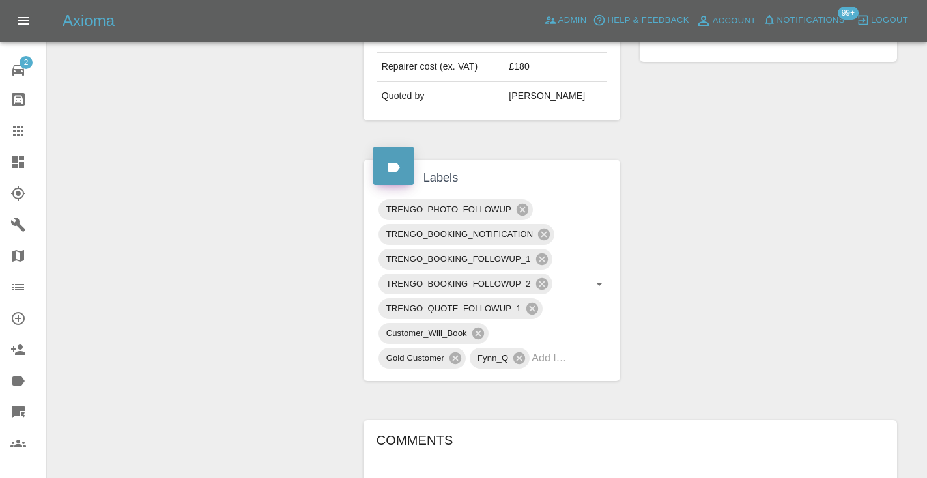
scroll to position [98, 0]
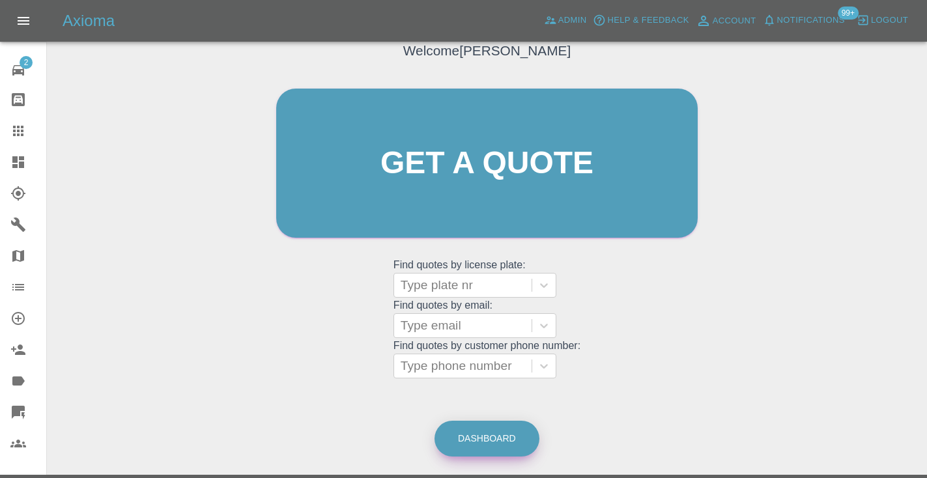
click at [499, 446] on link "Dashboard" at bounding box center [487, 439] width 105 height 36
